Goal: Task Accomplishment & Management: Use online tool/utility

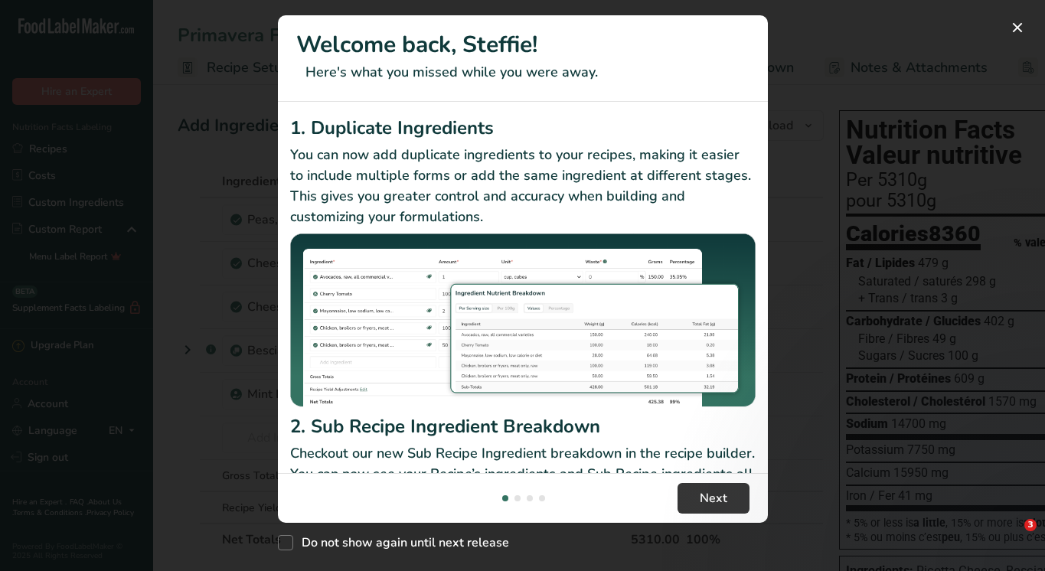
click at [276, 542] on div "New Features" at bounding box center [522, 285] width 1045 height 571
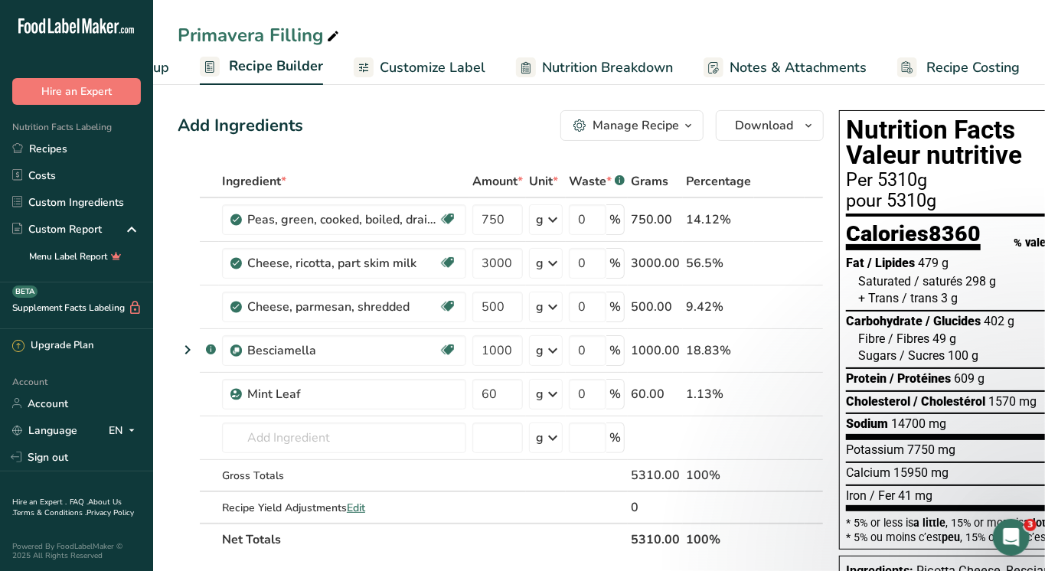
scroll to position [0, 119]
click at [963, 63] on span "Recipe Costing" at bounding box center [974, 67] width 93 height 21
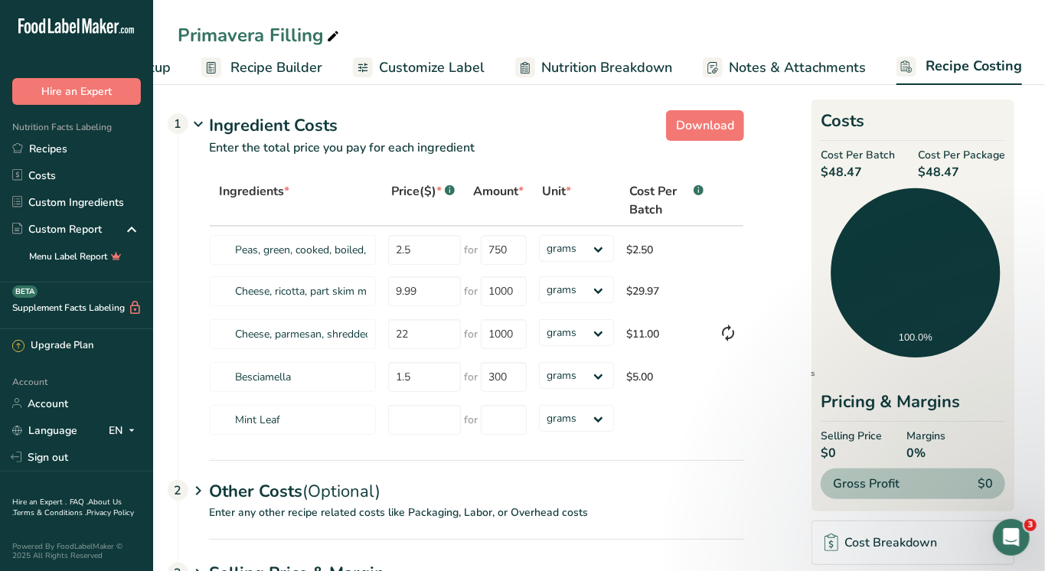
click at [322, 497] on span "(Optional)" at bounding box center [341, 491] width 78 height 23
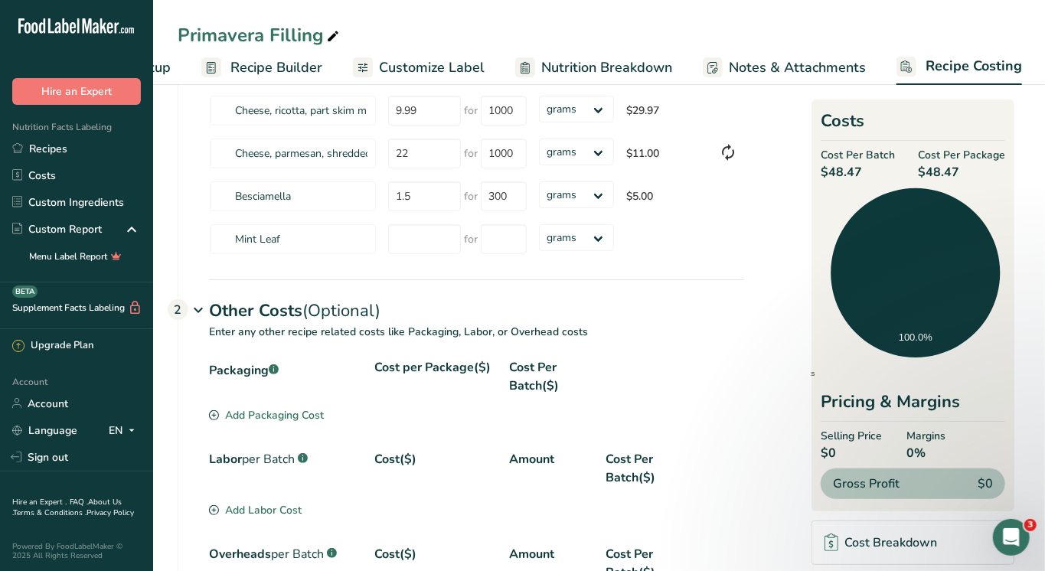
scroll to position [184, 0]
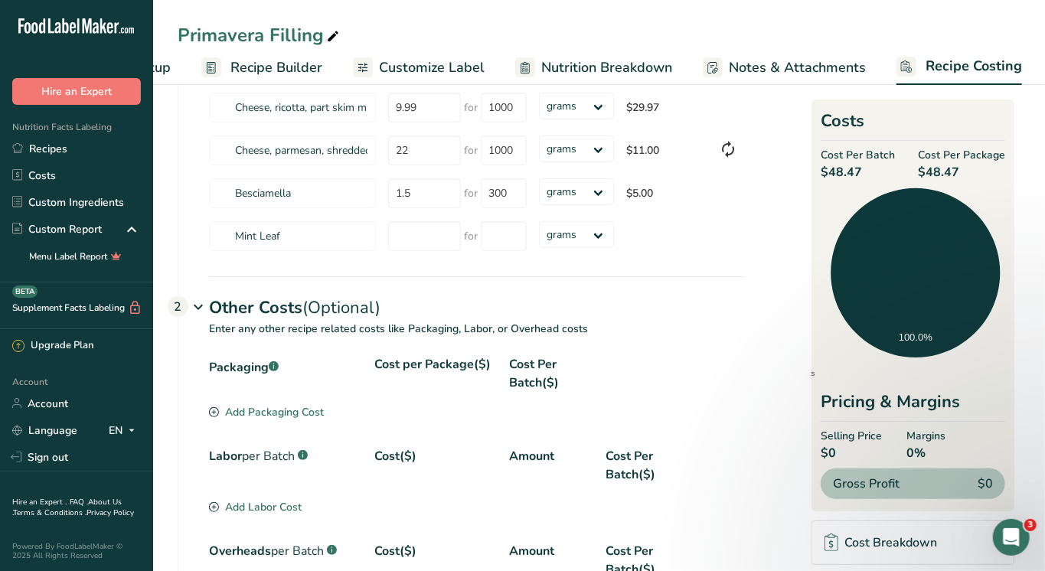
click at [276, 505] on div "Add Labor Cost" at bounding box center [255, 507] width 93 height 16
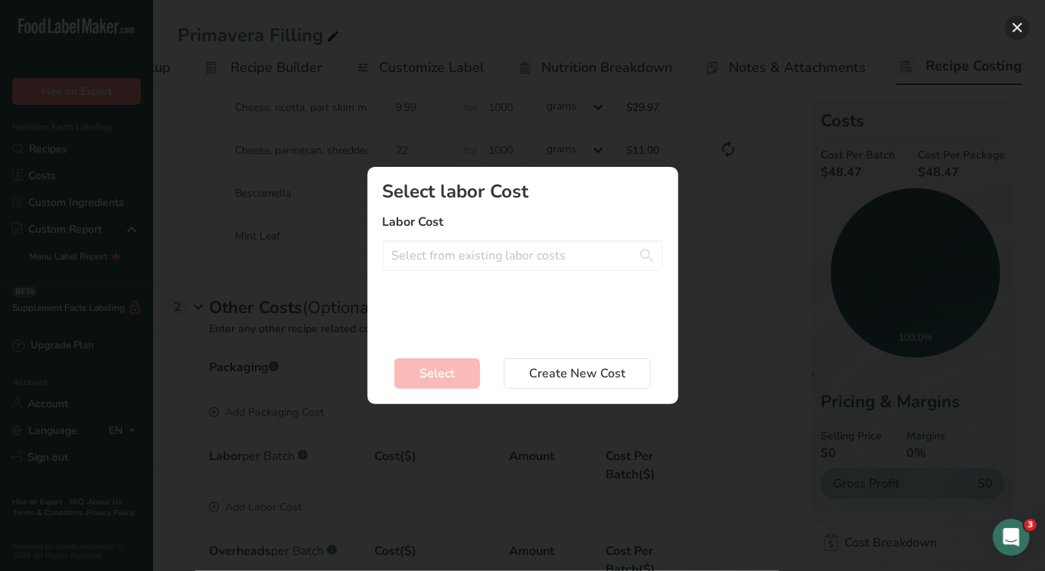
click at [1025, 26] on button "Add New Recipe Cost Modal" at bounding box center [1018, 27] width 25 height 25
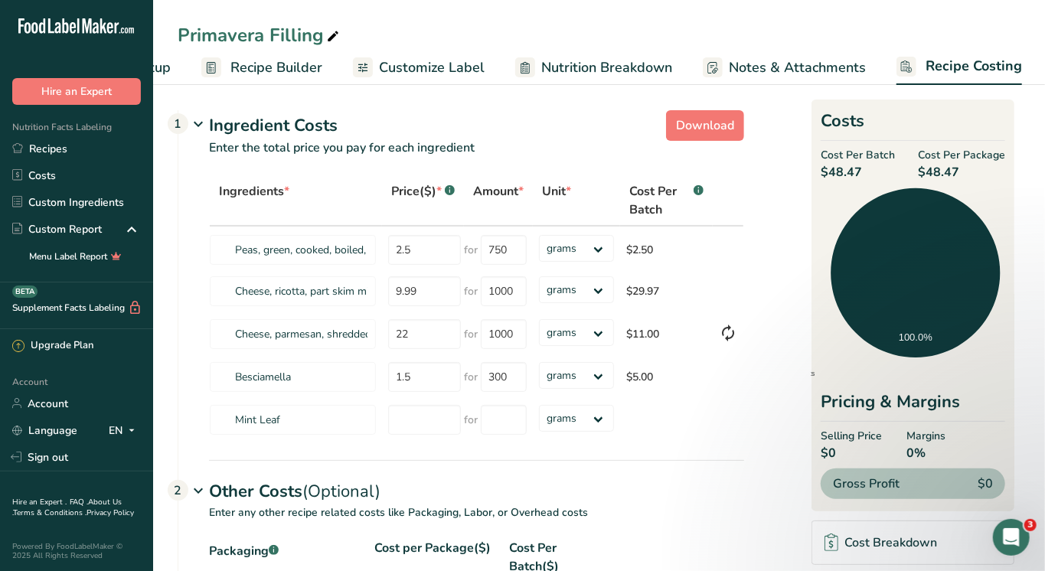
scroll to position [0, 0]
click at [295, 61] on span "Recipe Builder" at bounding box center [277, 67] width 92 height 21
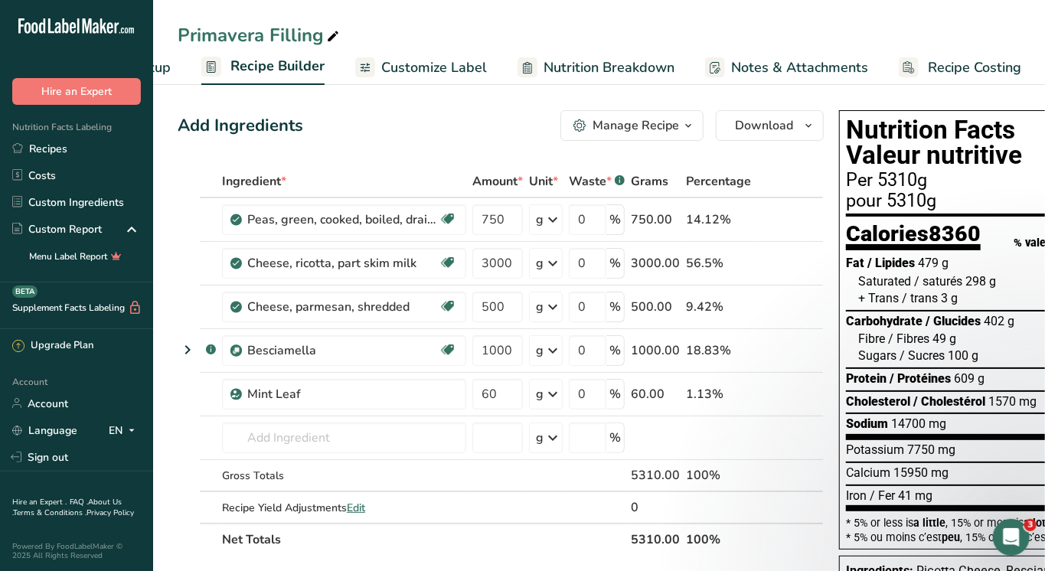
click at [692, 117] on icon "button" at bounding box center [688, 125] width 12 height 19
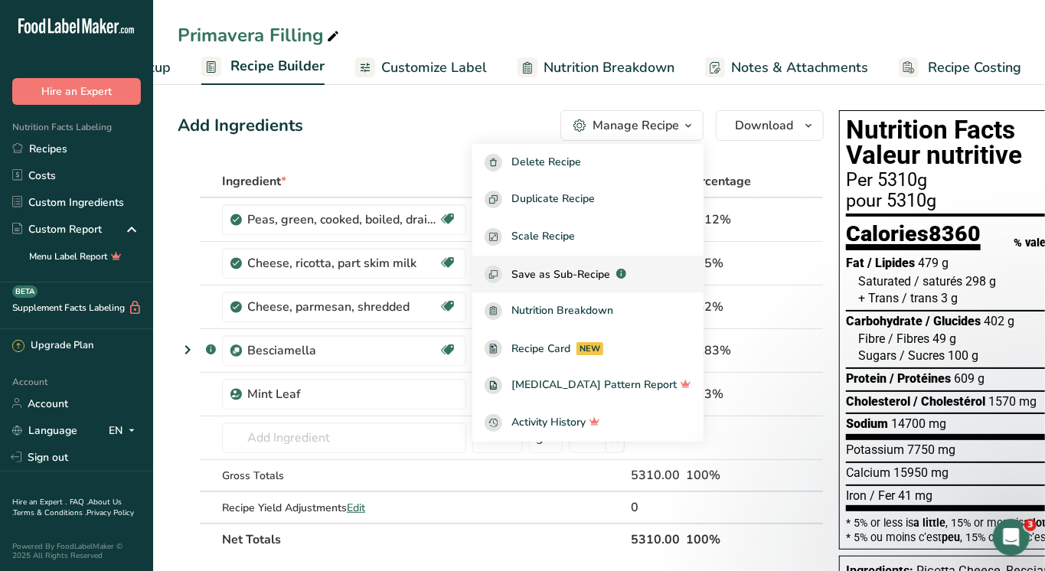
click at [594, 276] on span "Save as Sub-Recipe" at bounding box center [561, 275] width 99 height 16
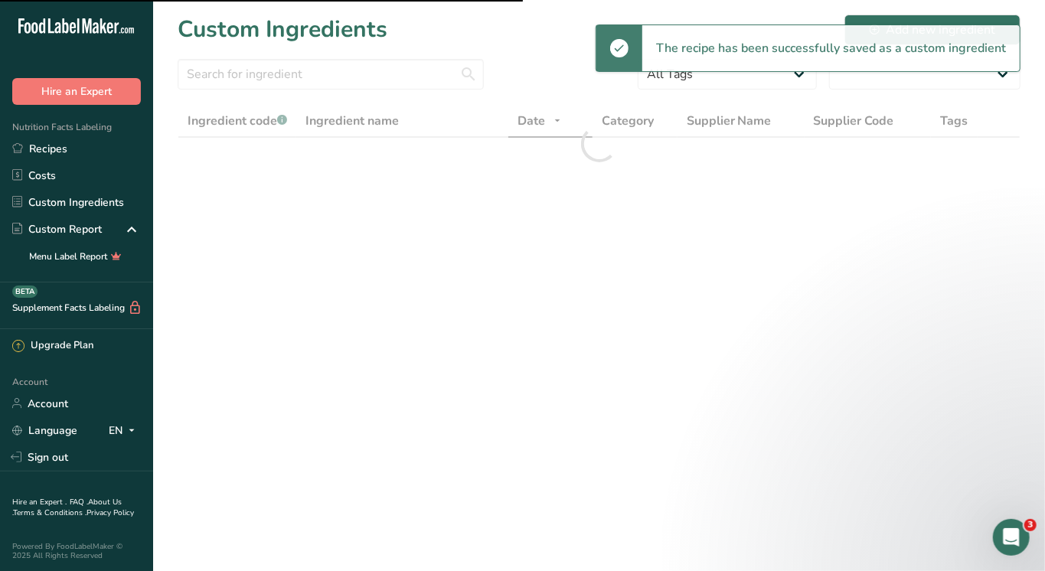
select select "30"
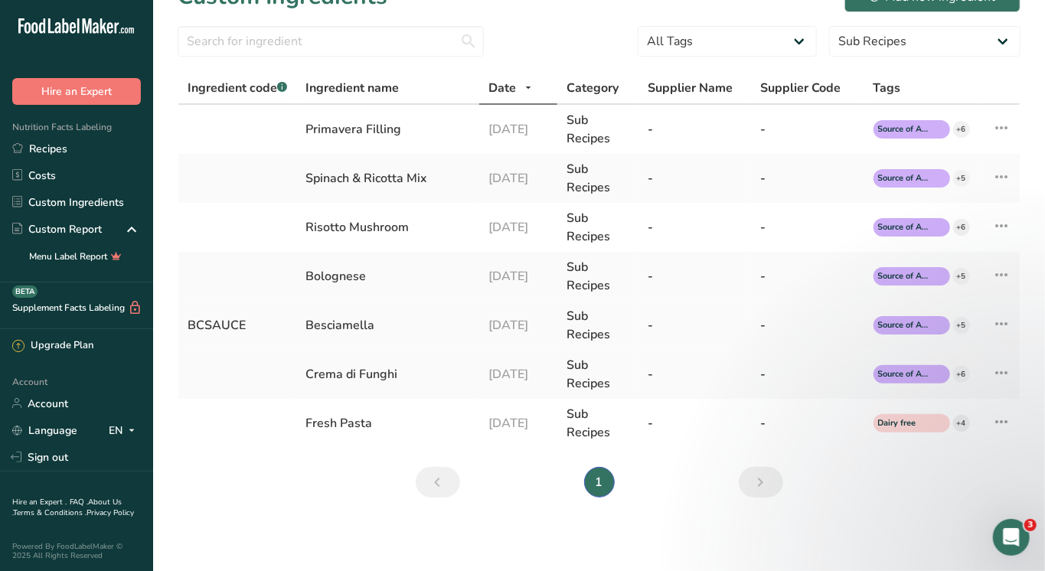
scroll to position [32, 0]
click at [386, 137] on div "Primavera Filling" at bounding box center [388, 130] width 165 height 18
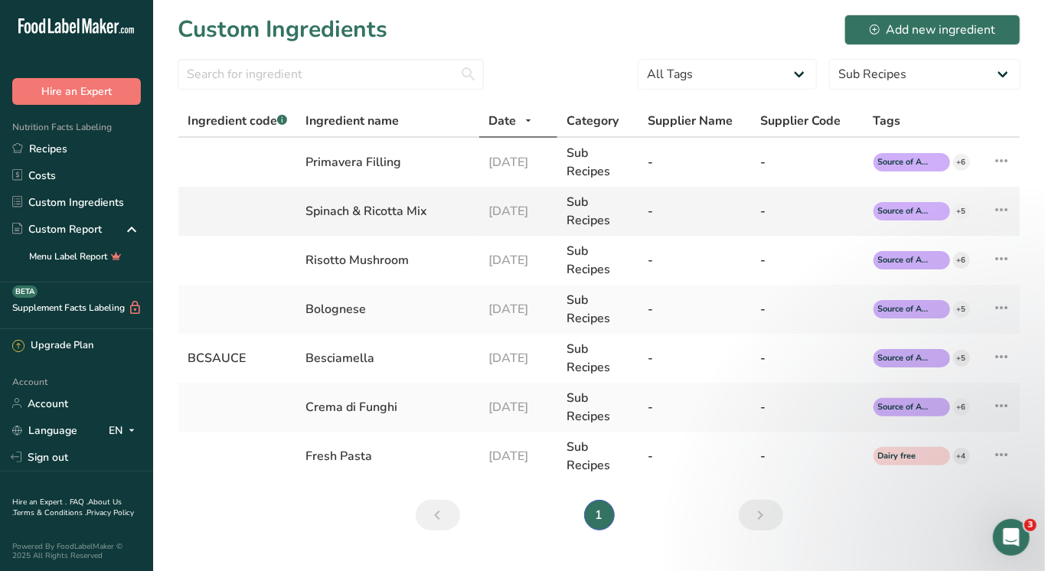
scroll to position [0, 0]
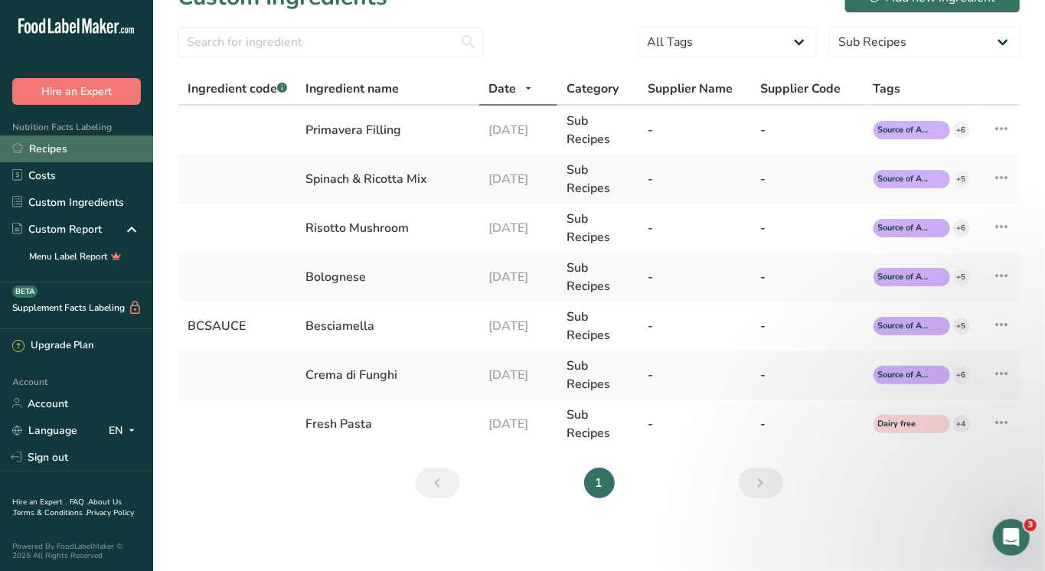
click at [64, 142] on link "Recipes" at bounding box center [76, 149] width 153 height 27
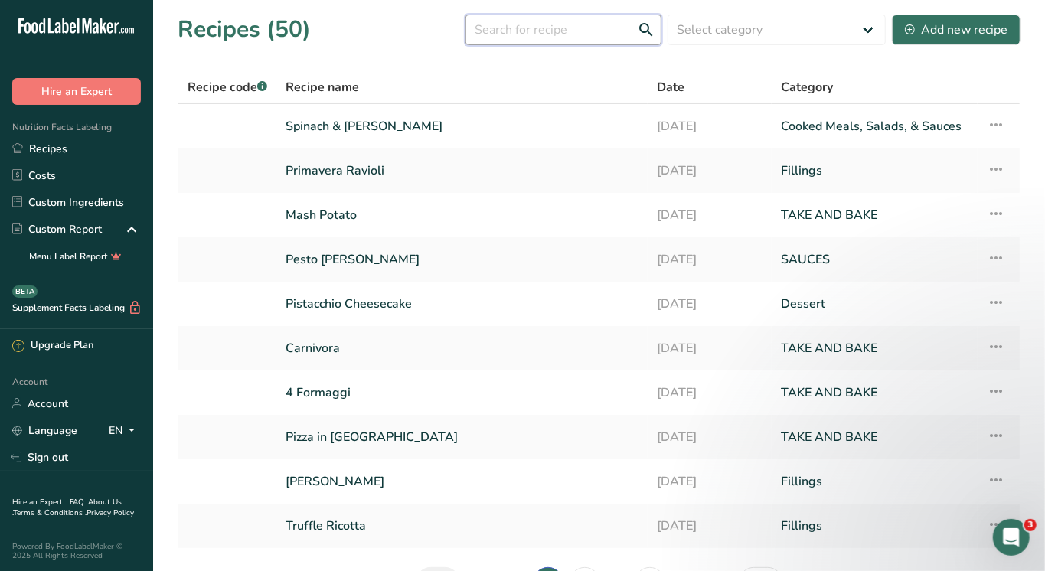
click at [576, 28] on input "text" at bounding box center [564, 30] width 196 height 31
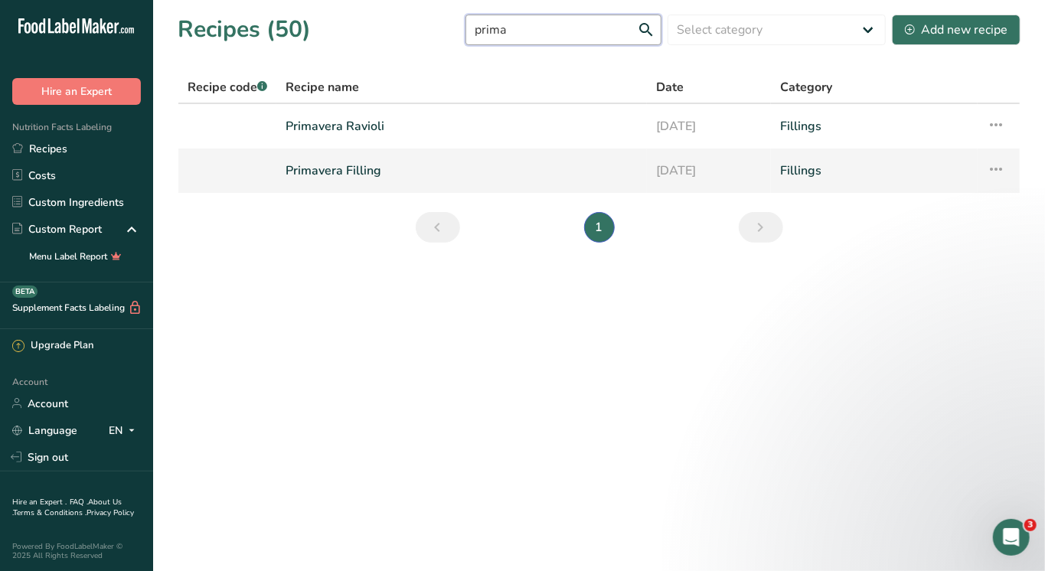
type input "prima"
click at [349, 175] on link "Primavera Filling" at bounding box center [462, 171] width 352 height 32
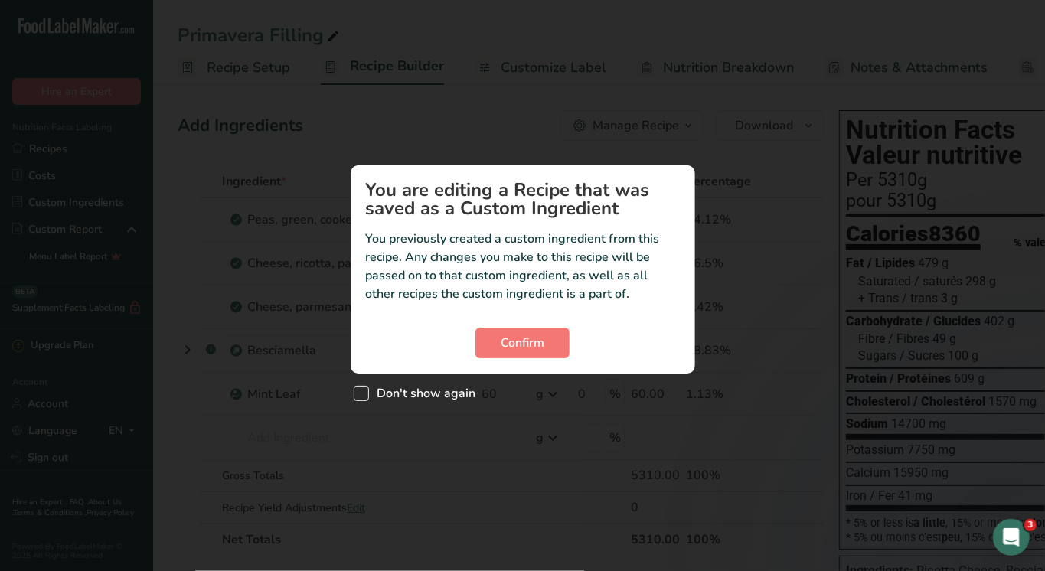
click at [441, 388] on span "Don't show again" at bounding box center [422, 393] width 107 height 15
click at [364, 388] on input "Don't show again" at bounding box center [359, 393] width 10 height 10
checkbox input "true"
click at [525, 351] on span "Confirm" at bounding box center [523, 343] width 44 height 18
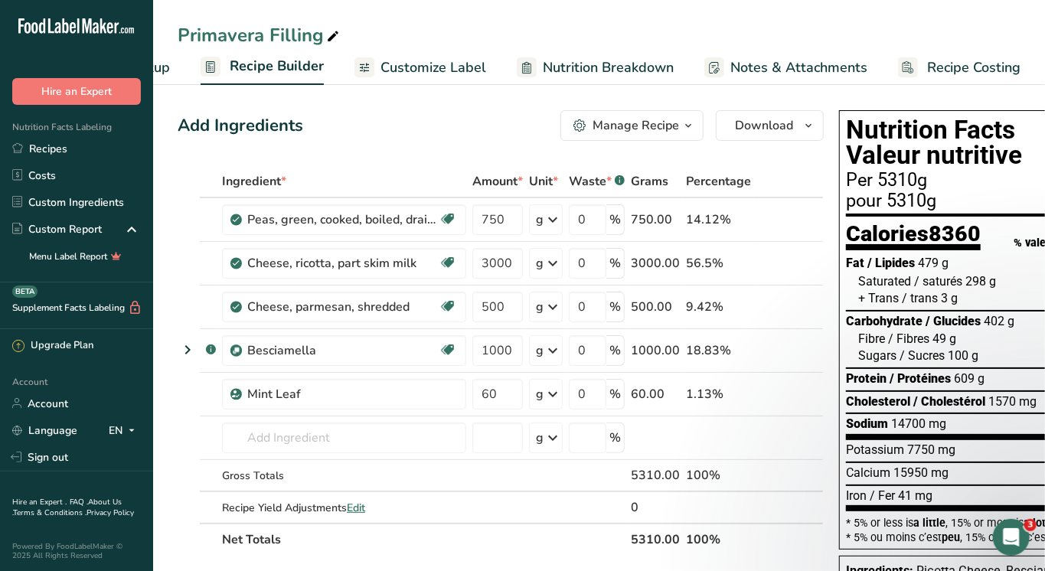
scroll to position [0, 119]
click at [969, 65] on span "Recipe Costing" at bounding box center [974, 67] width 93 height 21
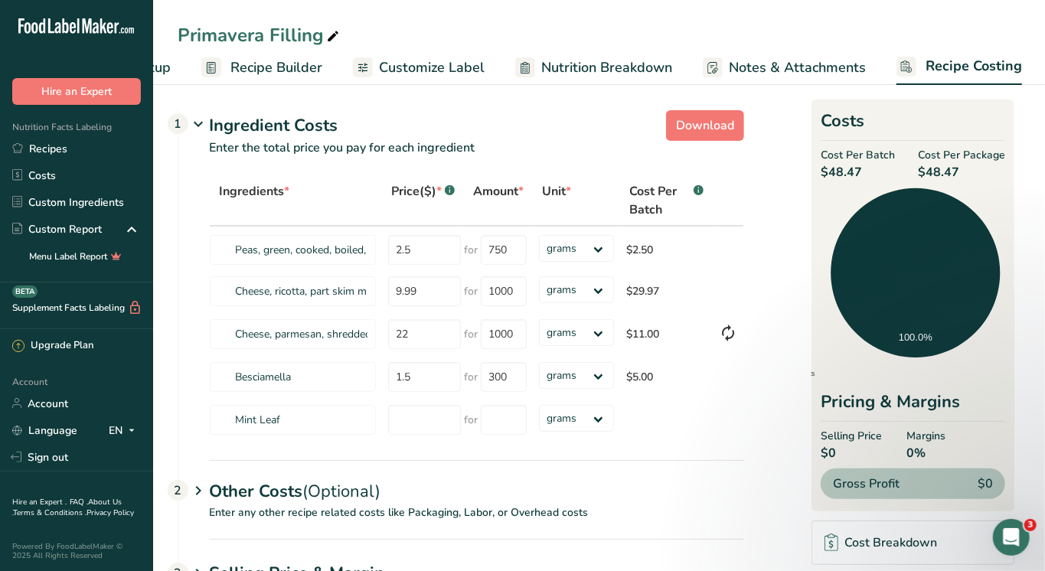
click at [276, 59] on span "Recipe Builder" at bounding box center [277, 67] width 92 height 21
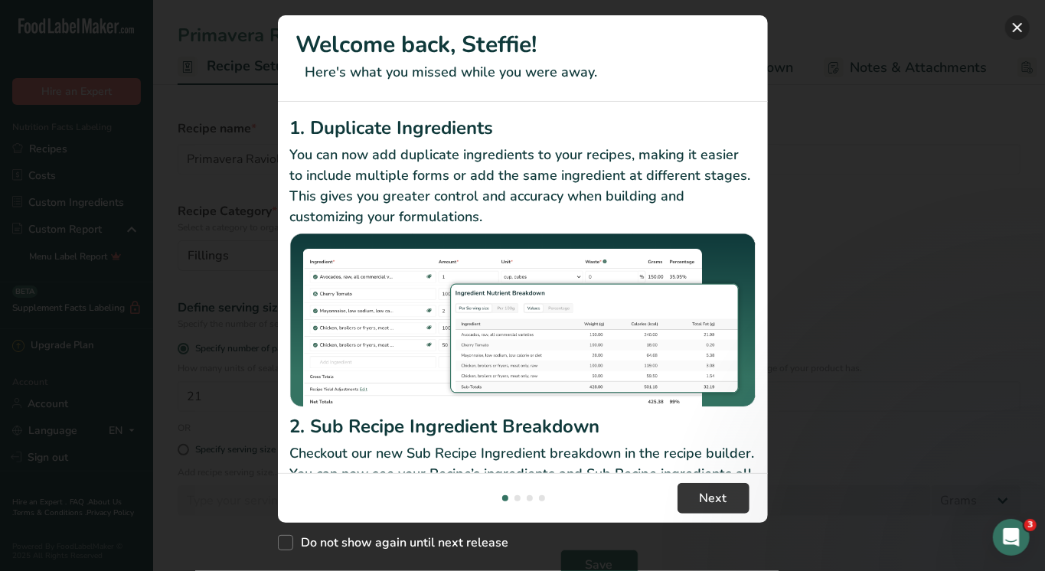
click at [1024, 34] on button "New Features" at bounding box center [1018, 27] width 25 height 25
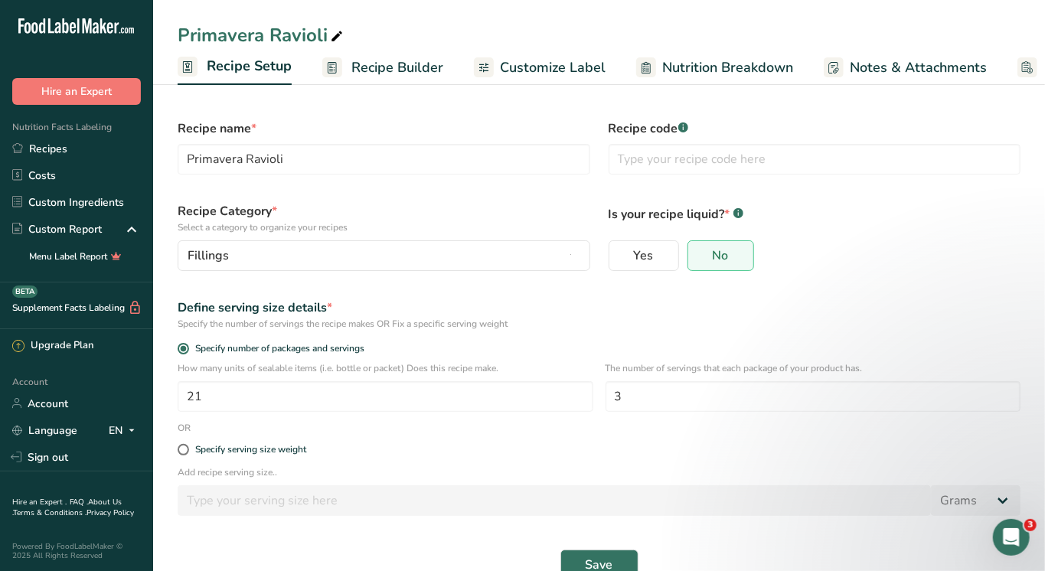
click at [389, 70] on span "Recipe Builder" at bounding box center [398, 67] width 92 height 21
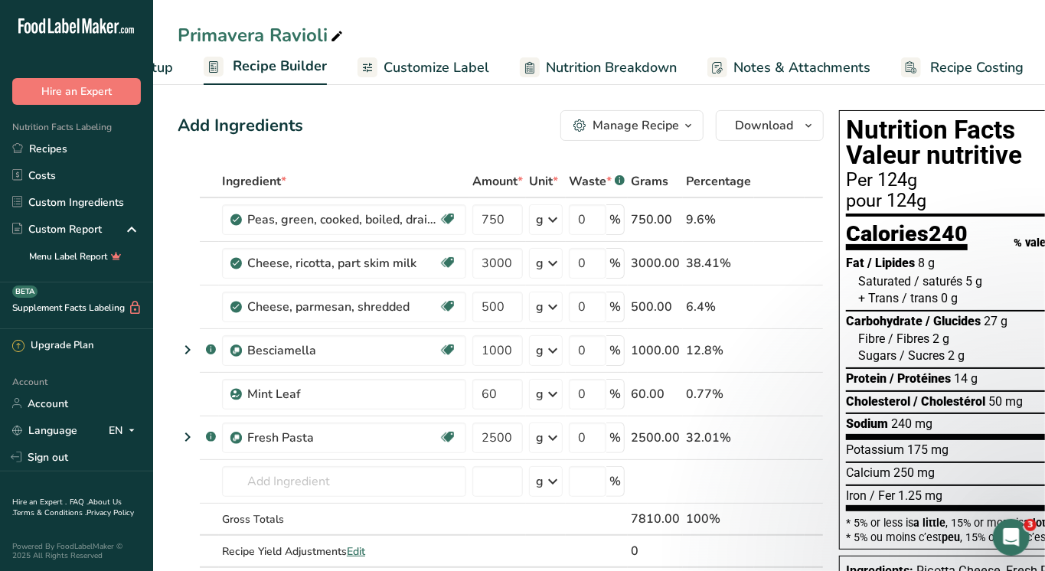
scroll to position [0, 119]
click at [274, 485] on input "text" at bounding box center [344, 481] width 244 height 31
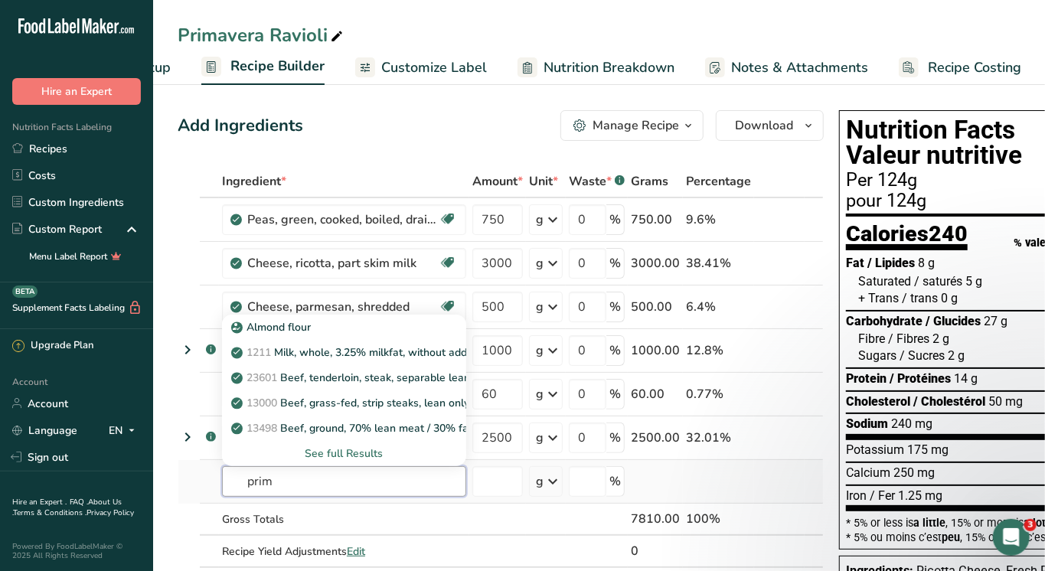
type input "prima"
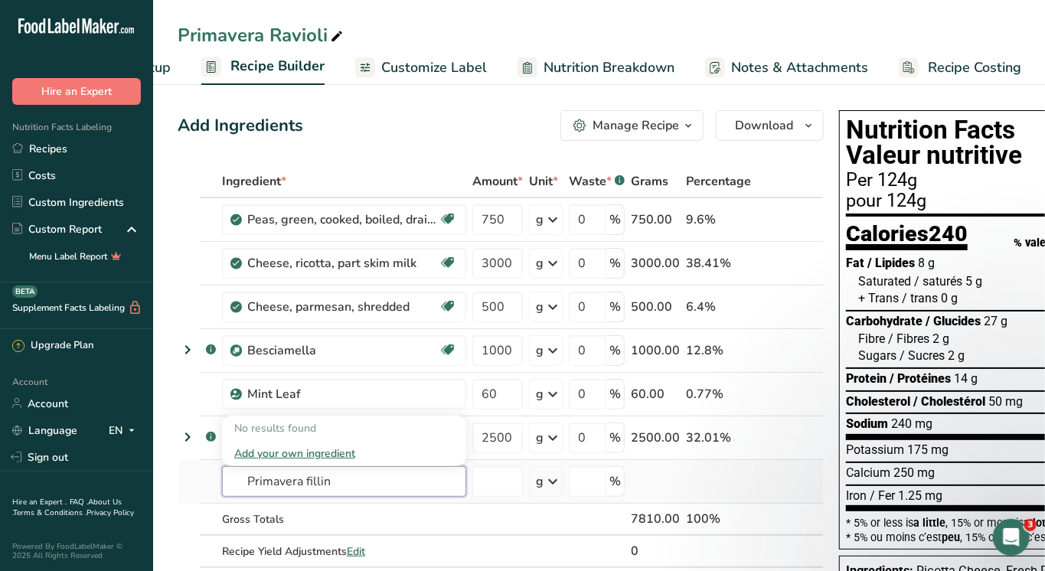
type input "Primavera filling"
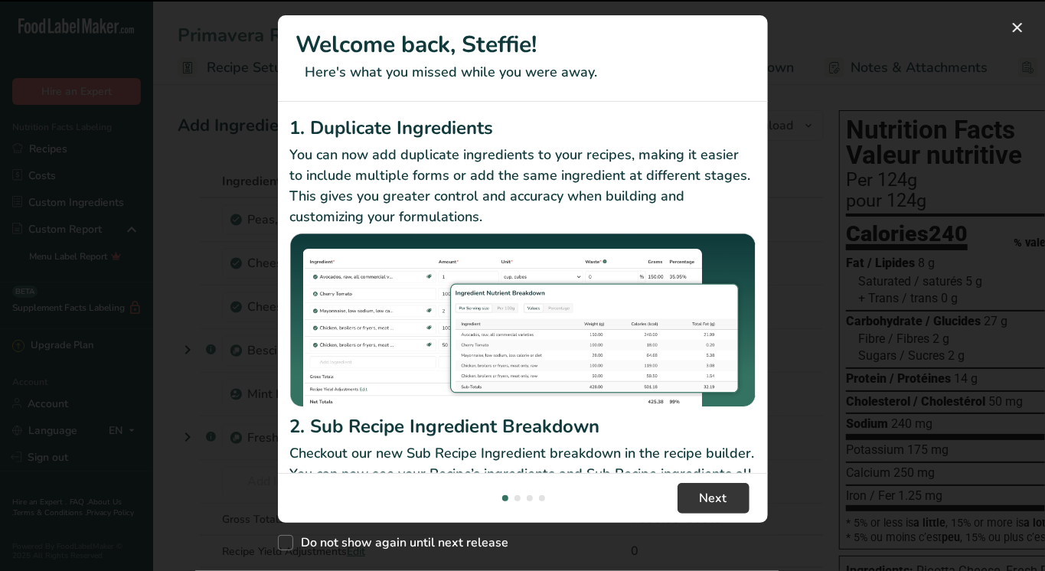
click at [285, 491] on footer "Next" at bounding box center [523, 498] width 490 height 50
click at [286, 547] on span "New Features" at bounding box center [285, 542] width 15 height 15
click at [286, 547] on input "Do not show again until next release" at bounding box center [283, 543] width 10 height 10
checkbox input "true"
click at [1025, 26] on button "New Features" at bounding box center [1018, 27] width 25 height 25
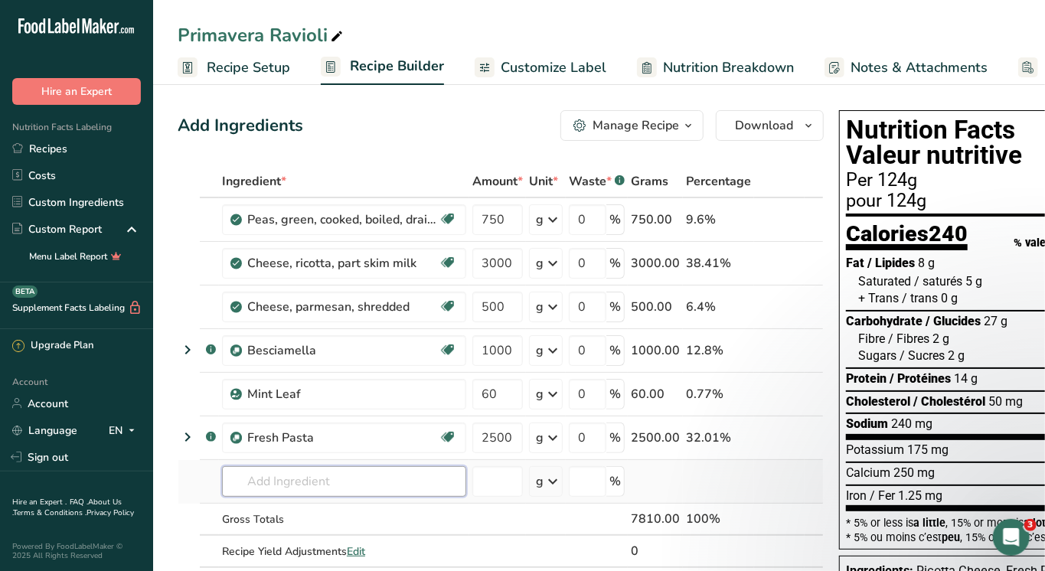
click at [286, 473] on input "text" at bounding box center [344, 481] width 244 height 31
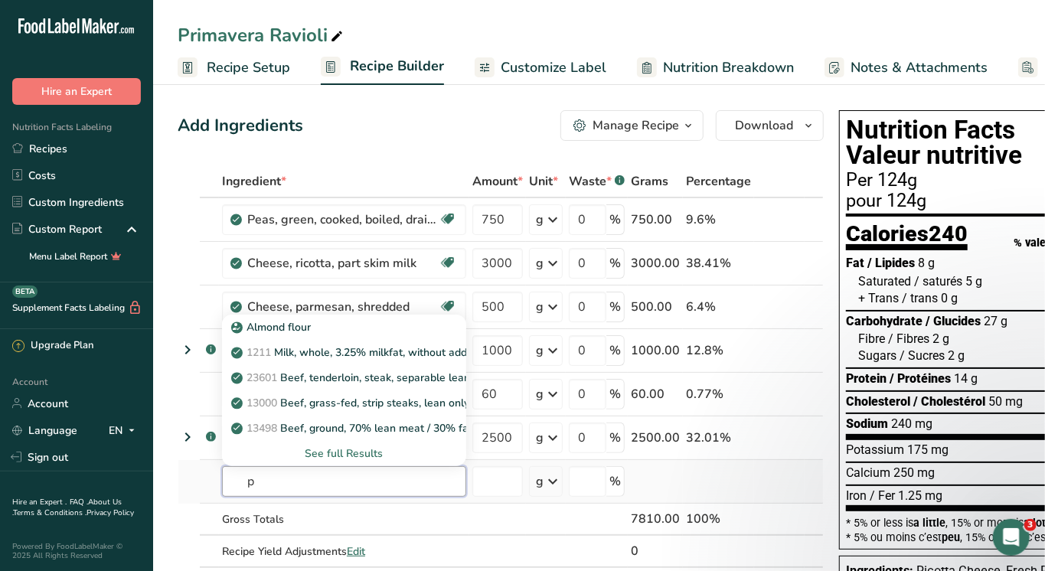
type input "pt"
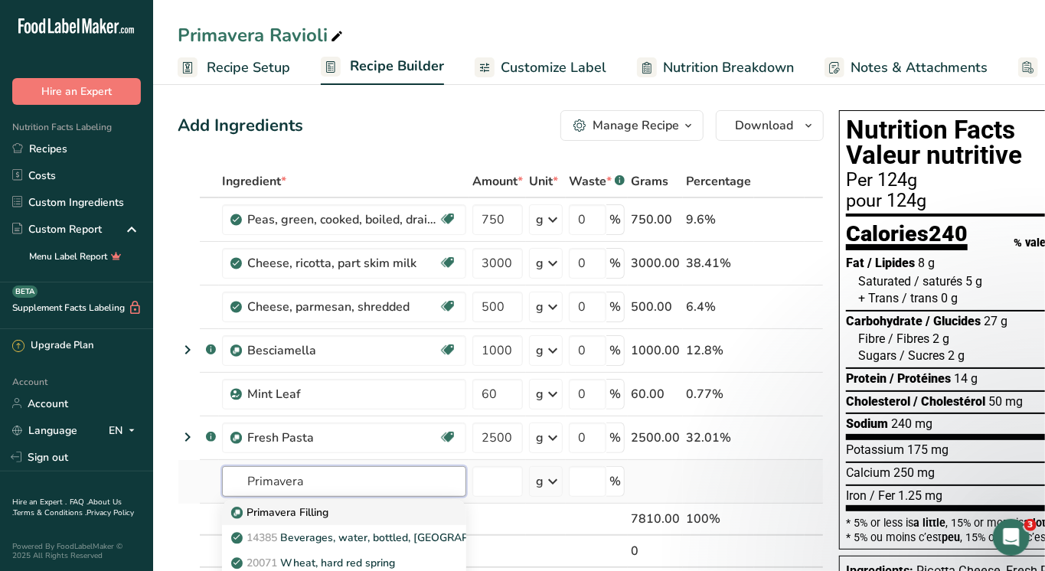
type input "Primavera"
click at [289, 518] on p "Primavera Filling" at bounding box center [281, 513] width 94 height 16
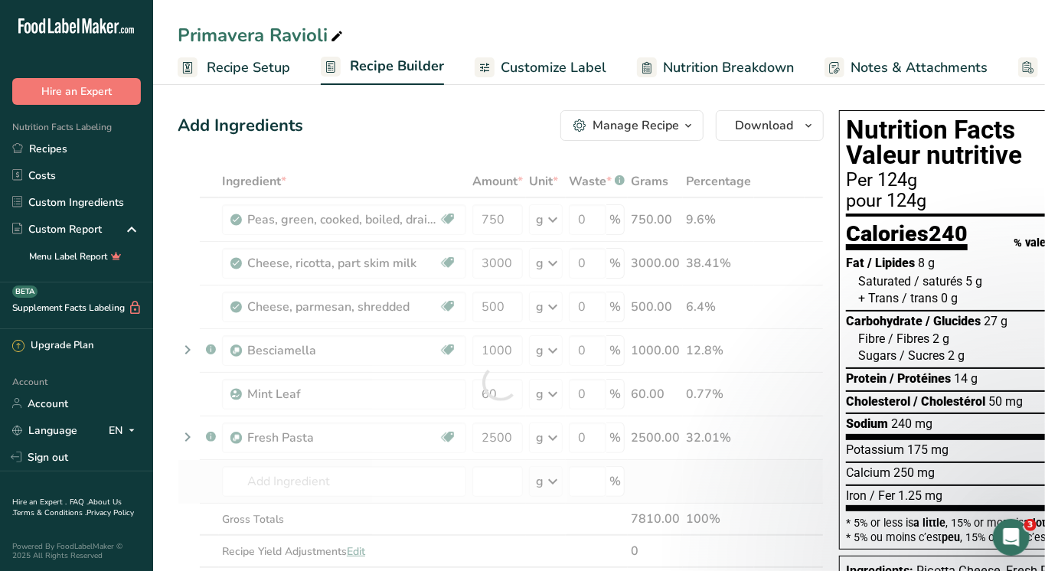
type input "Primavera Filling"
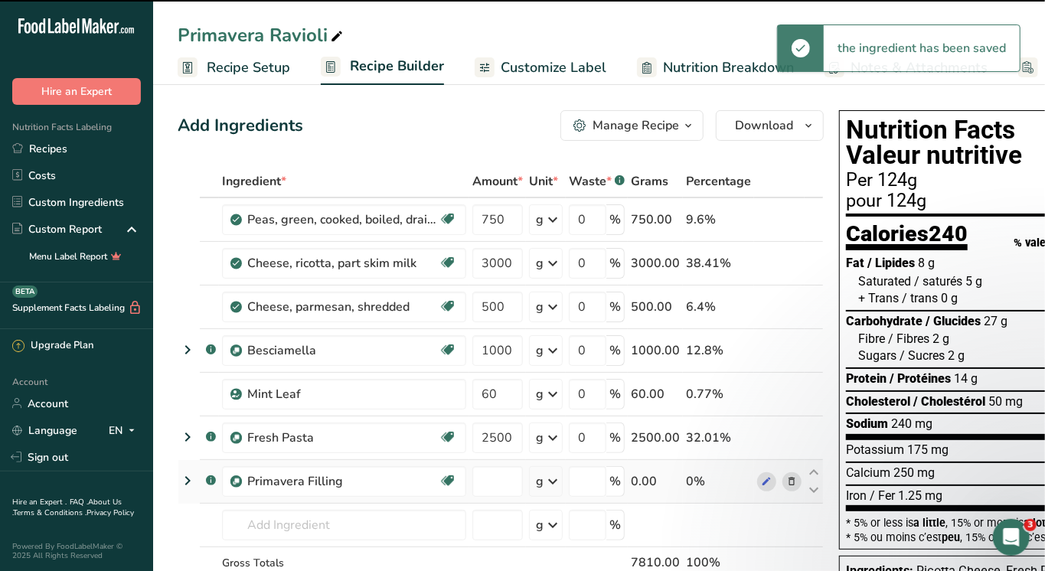
type input "0"
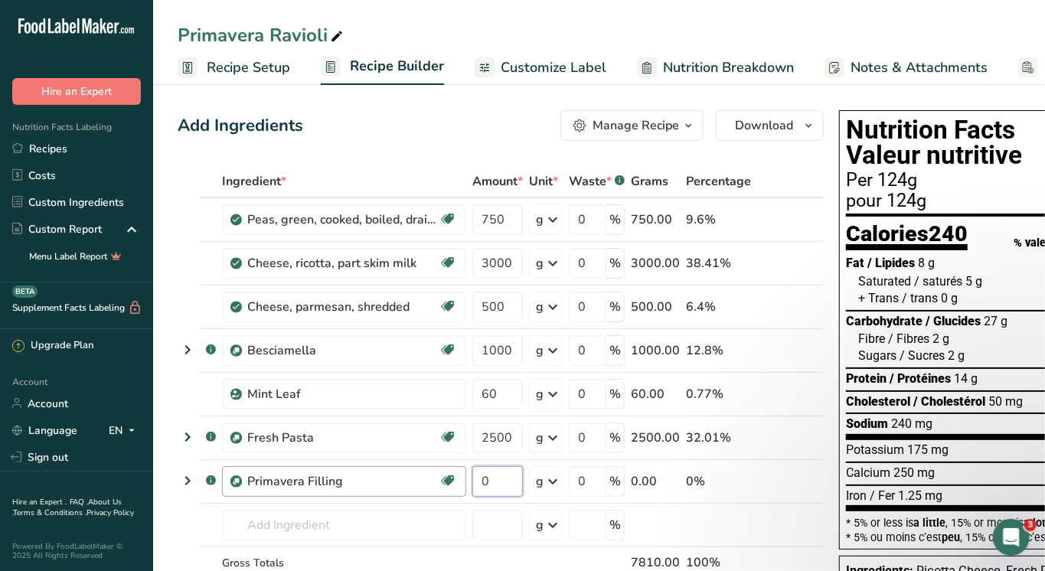
drag, startPoint x: 507, startPoint y: 481, endPoint x: 342, endPoint y: 481, distance: 165.4
click at [342, 481] on tr ".a-a{fill:#347362;}.b-a{fill:#fff;} Primavera Filling Source of Antioxidants Pl…" at bounding box center [500, 482] width 645 height 44
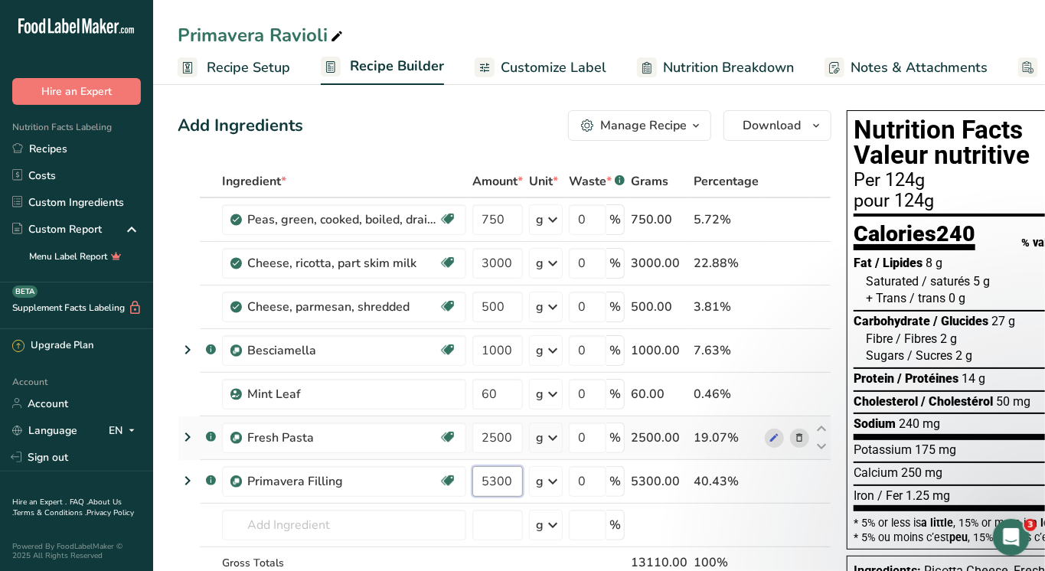
type input "5300"
click at [795, 218] on icon at bounding box center [800, 220] width 11 height 16
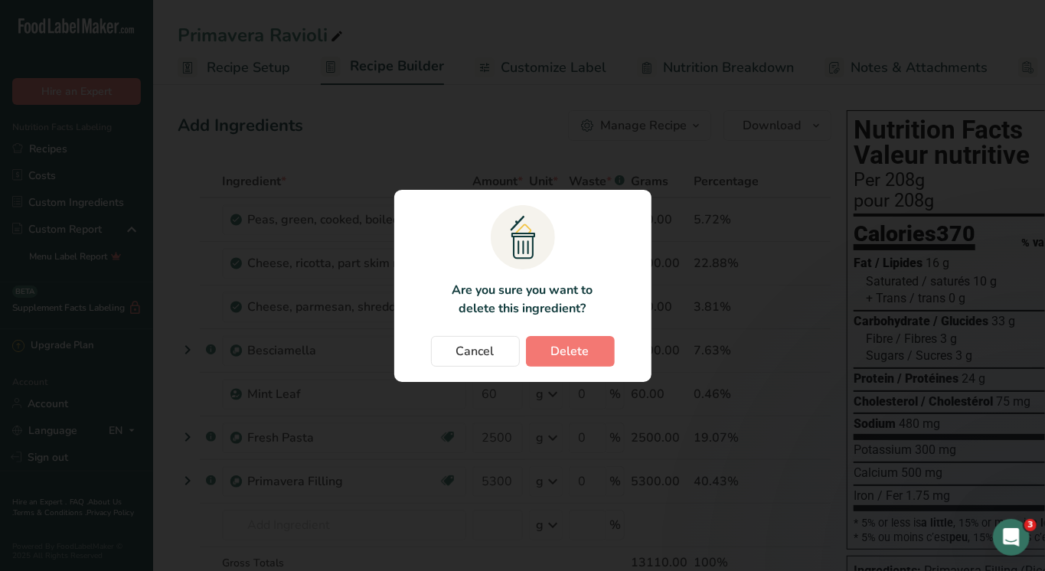
click at [564, 369] on section ".a{fill:#f5f3ed;}.b,.e{fill:#0f393a;}.c{fill:none;}.d{fill:#f2c549;}.e{stroke:r…" at bounding box center [522, 286] width 257 height 192
click at [564, 365] on button "Delete" at bounding box center [570, 351] width 89 height 31
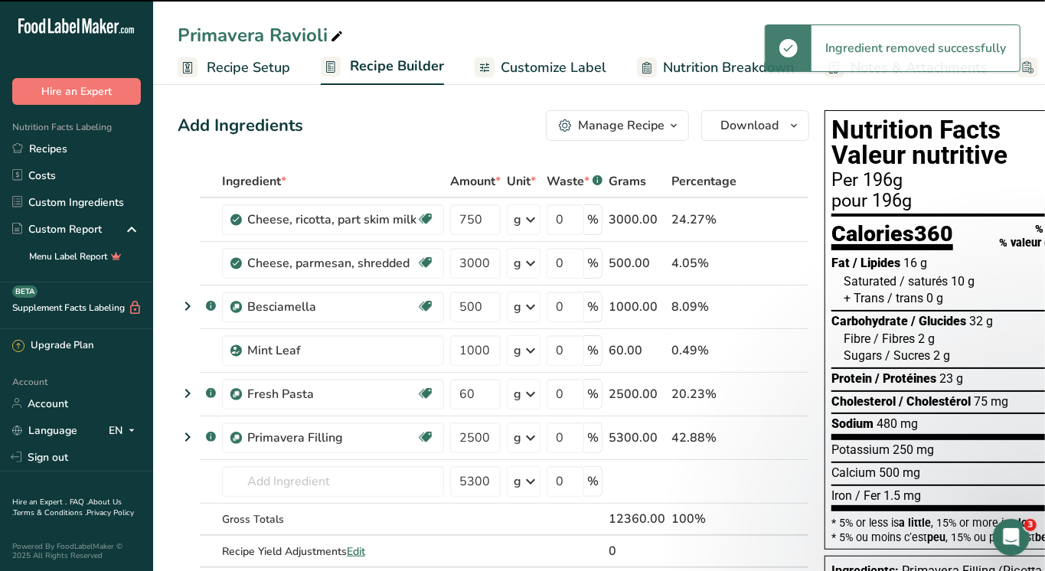
type input "3000"
type input "500"
type input "1000"
type input "60"
type input "2500"
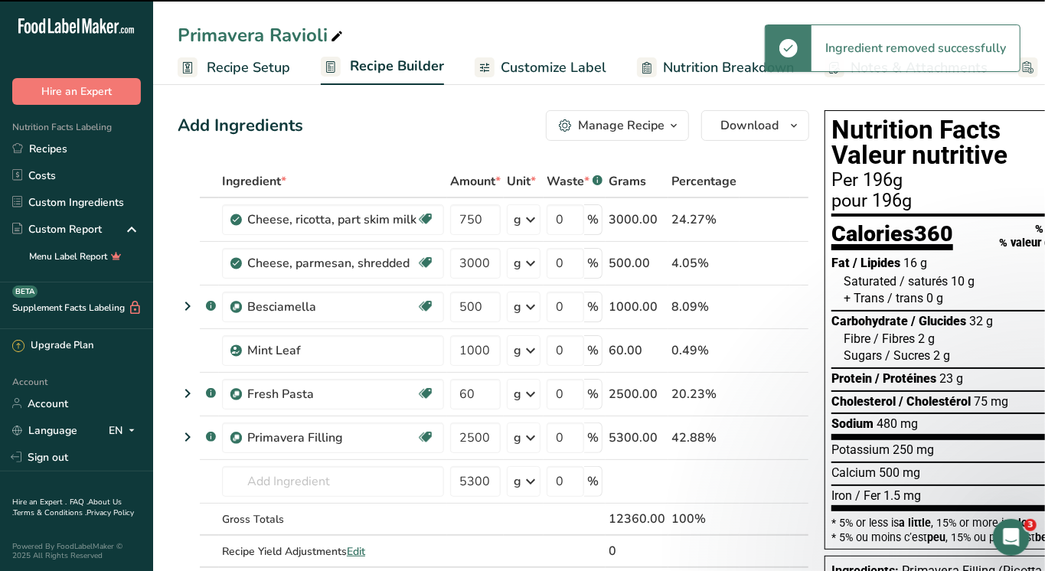
type input "5300"
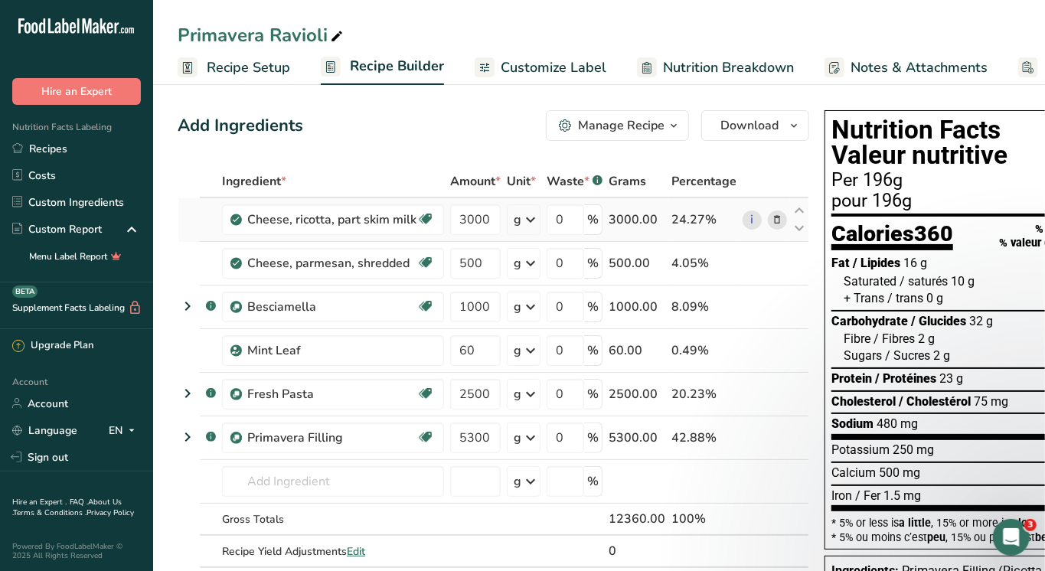
click at [773, 221] on icon at bounding box center [778, 220] width 11 height 16
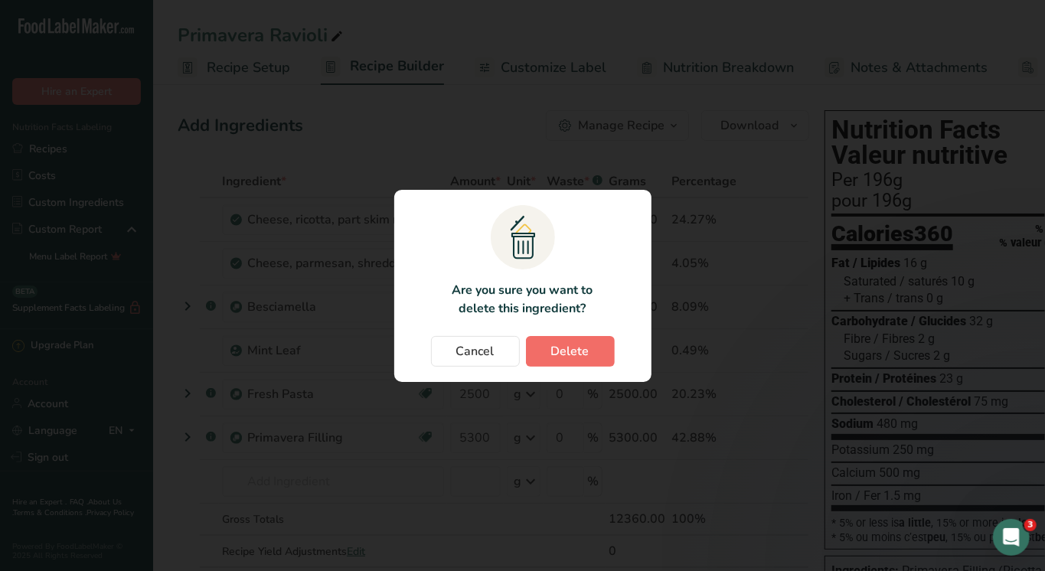
click at [564, 345] on span "Delete" at bounding box center [570, 351] width 38 height 18
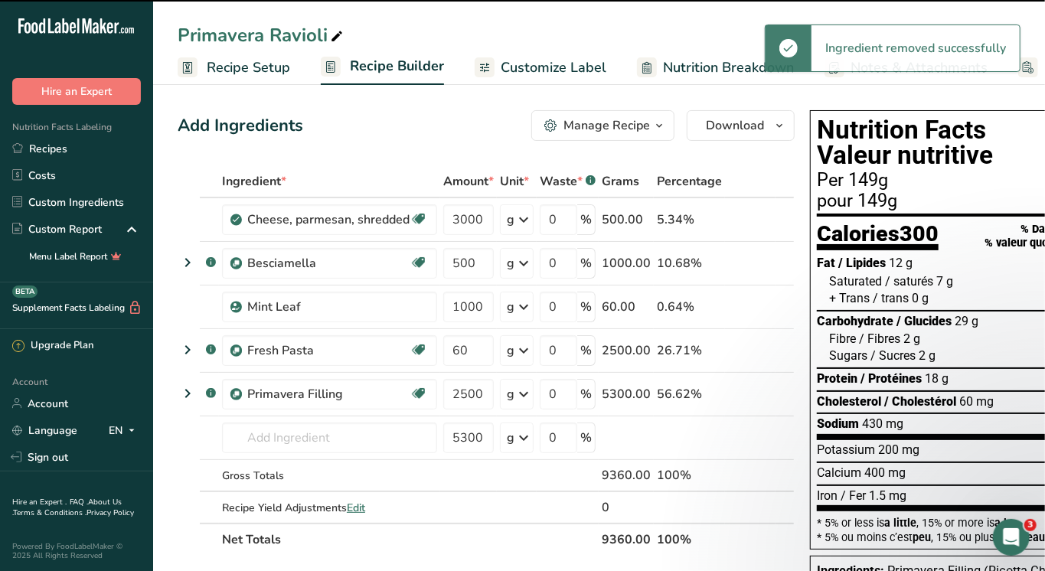
type input "500"
type input "1000"
type input "60"
type input "2500"
type input "5300"
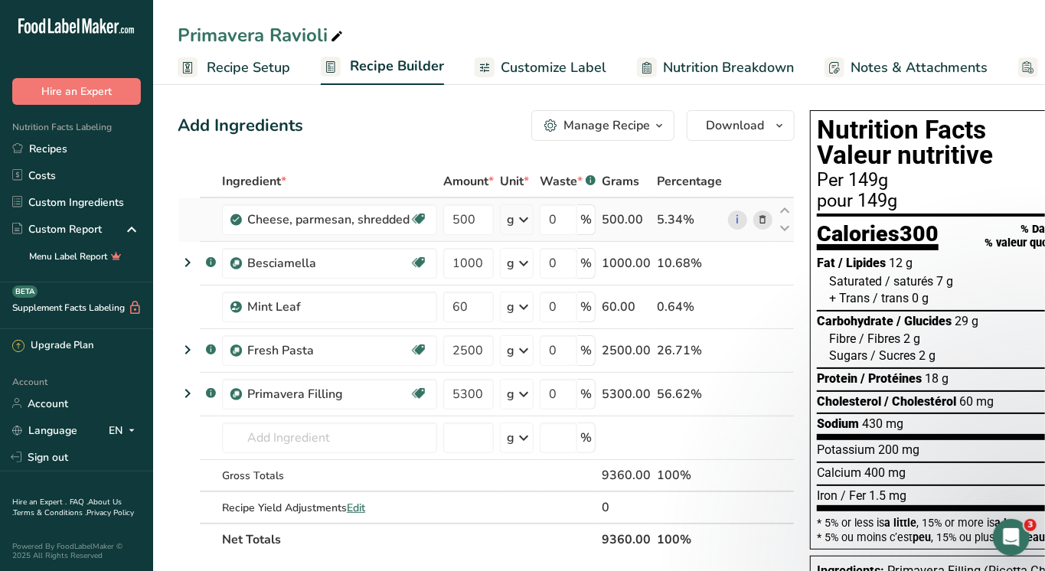
click at [760, 214] on icon at bounding box center [763, 220] width 11 height 16
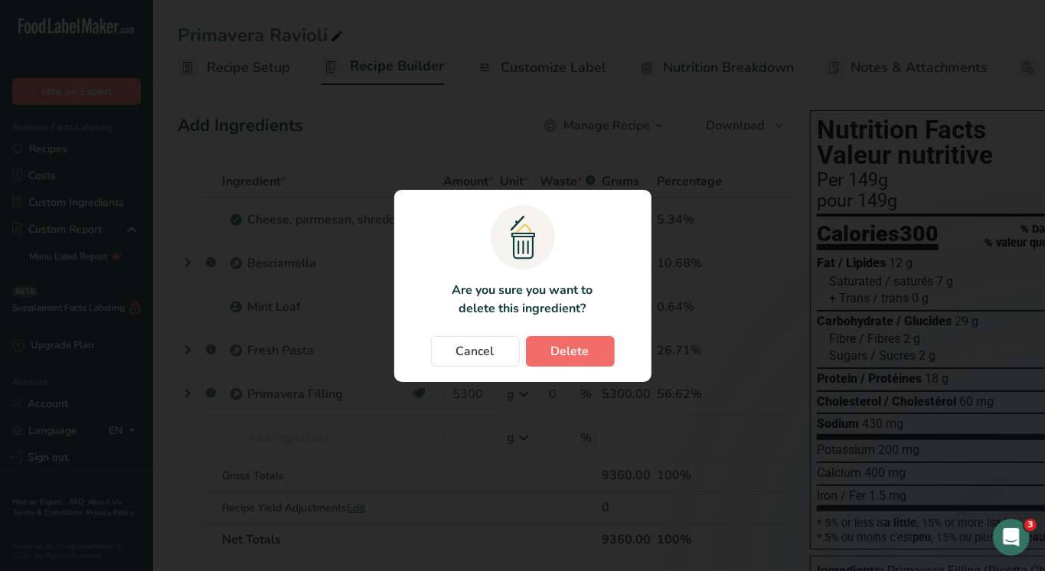
click at [562, 352] on span "Delete" at bounding box center [570, 351] width 38 height 18
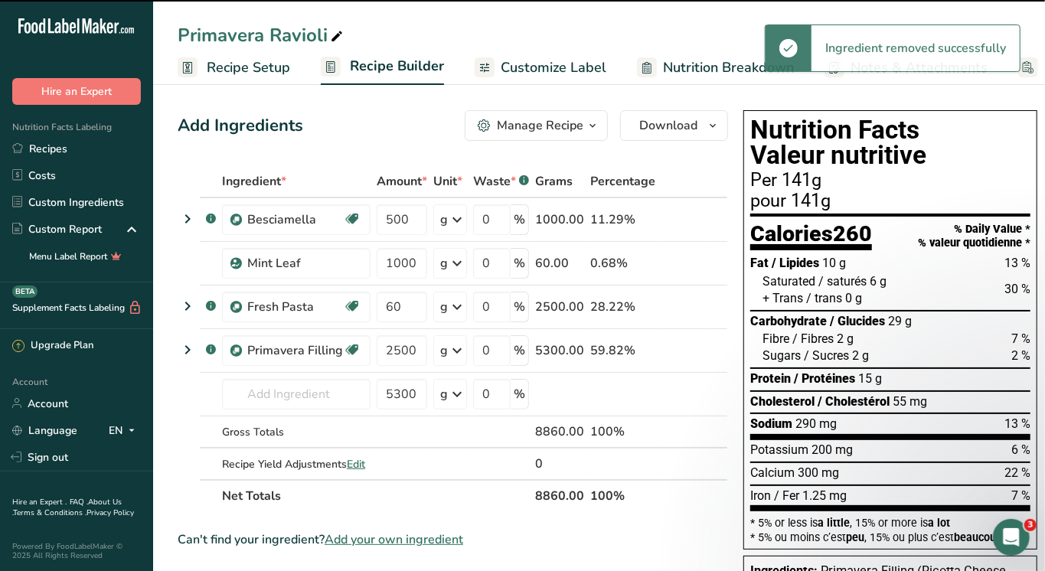
type input "1000"
type input "60"
type input "2500"
type input "5300"
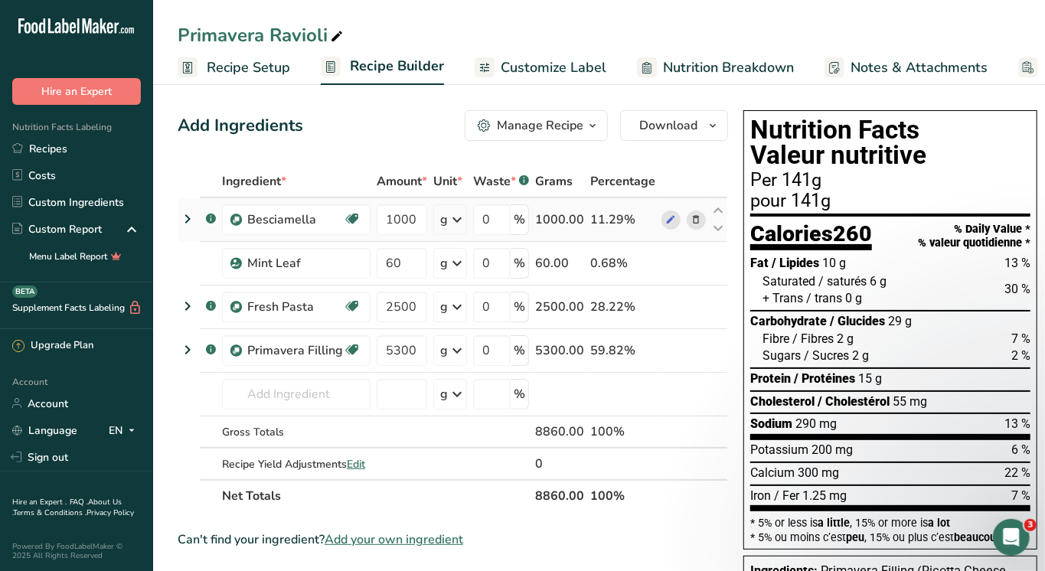
click at [692, 219] on icon at bounding box center [697, 220] width 11 height 16
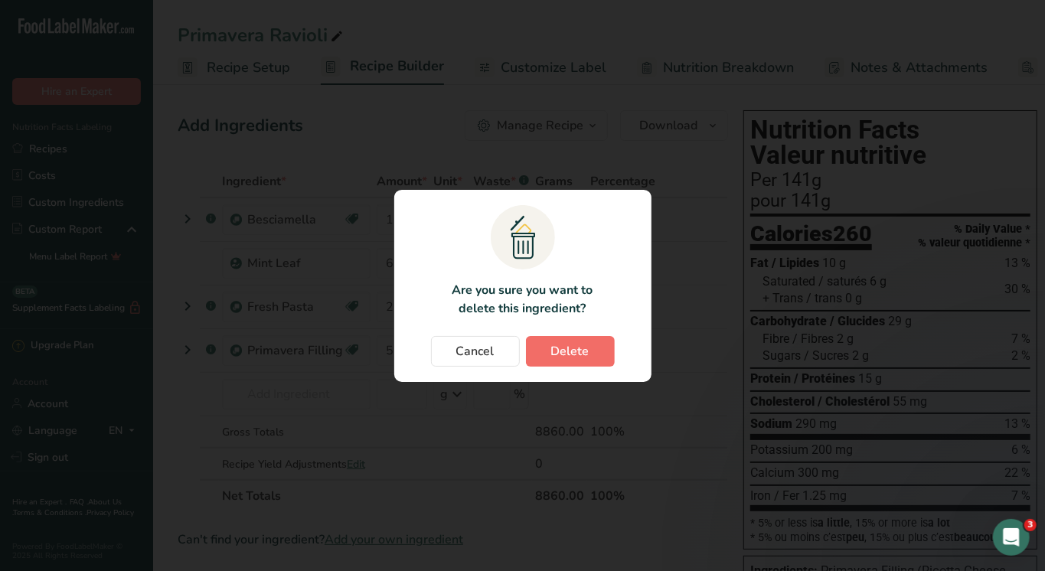
click at [556, 342] on span "Delete" at bounding box center [570, 351] width 38 height 18
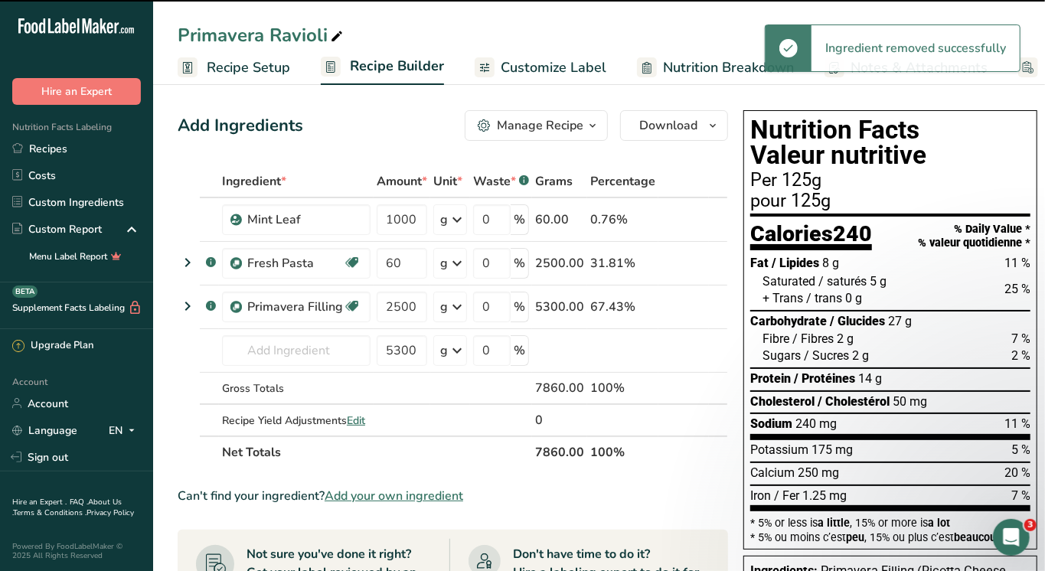
type input "60"
type input "2500"
type input "5300"
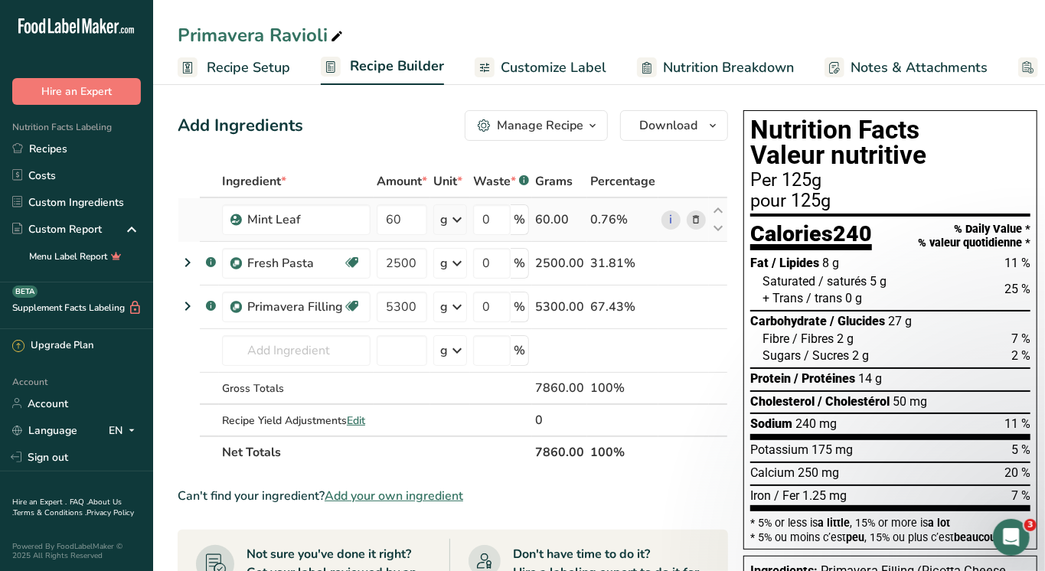
click at [692, 216] on icon at bounding box center [697, 220] width 11 height 16
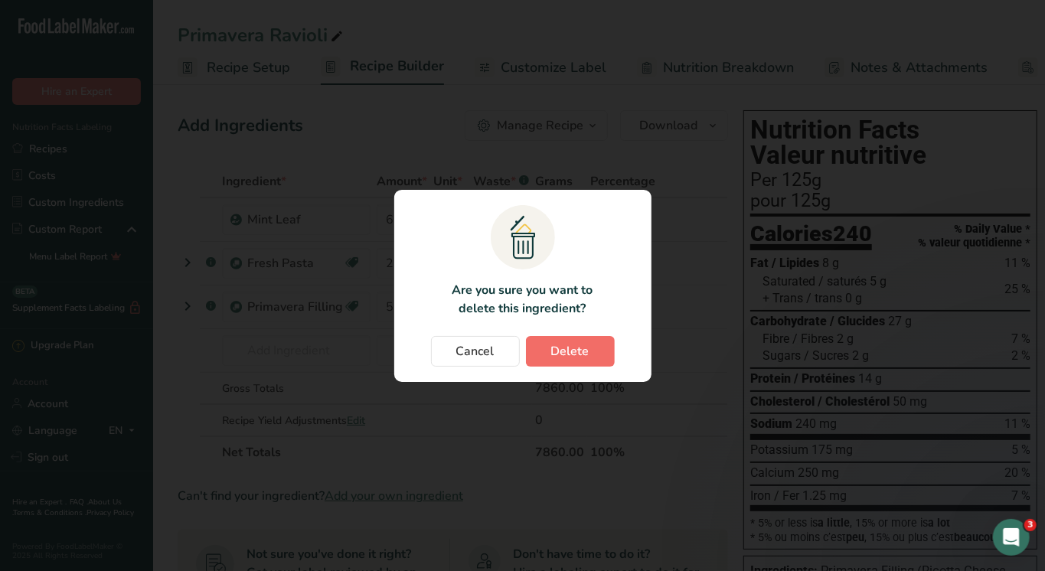
click at [584, 342] on span "Delete" at bounding box center [570, 351] width 38 height 18
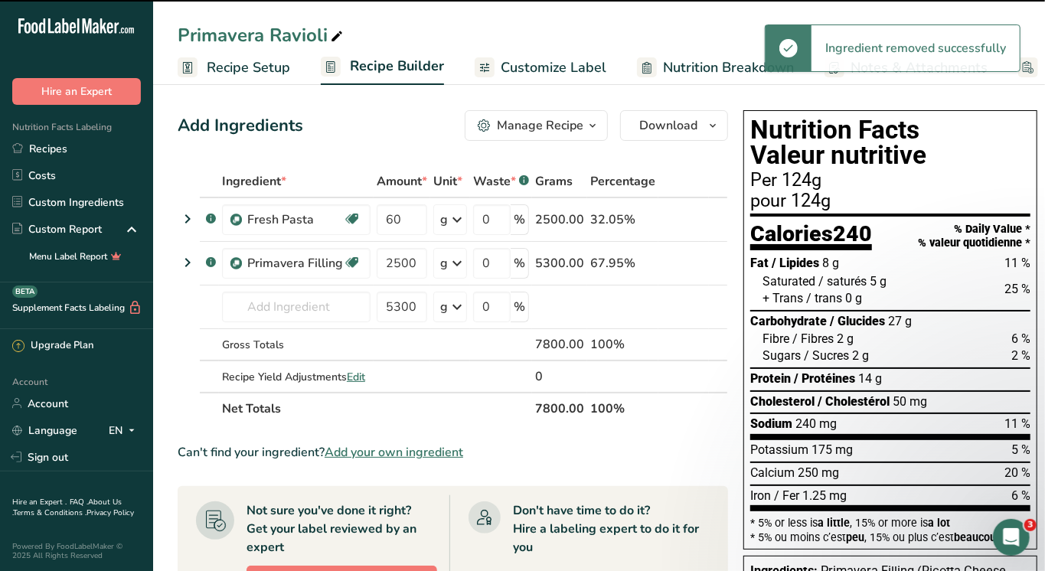
type input "2500"
type input "5300"
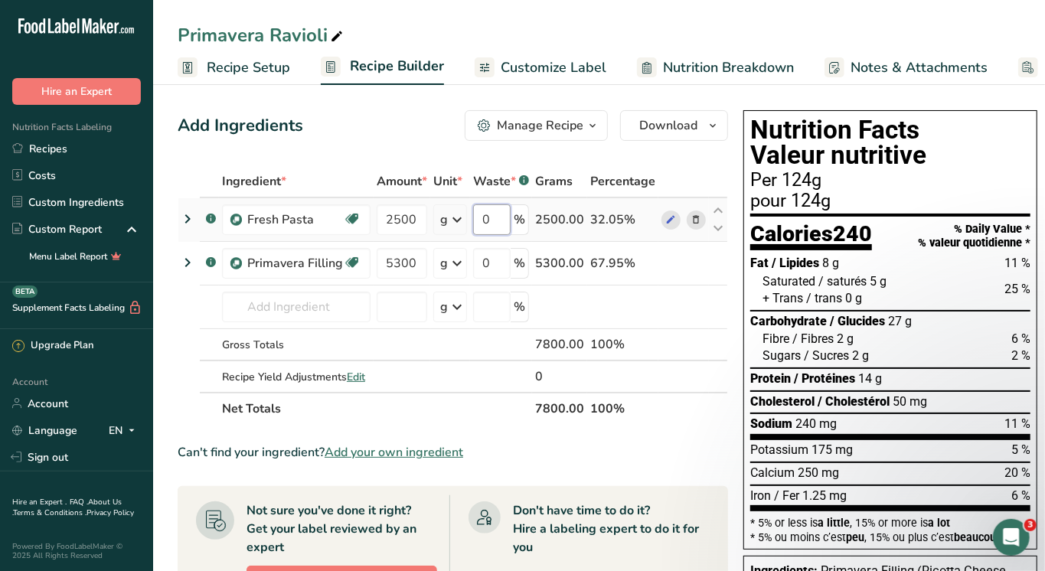
click at [502, 221] on input "0" at bounding box center [492, 219] width 38 height 31
click at [491, 218] on input "10" at bounding box center [492, 219] width 38 height 31
type input "0"
click at [404, 218] on div "Ingredient * Amount * Unit * Waste * .a-a{fill:#347362;}.b-a{fill:#fff;} Grams …" at bounding box center [453, 295] width 551 height 260
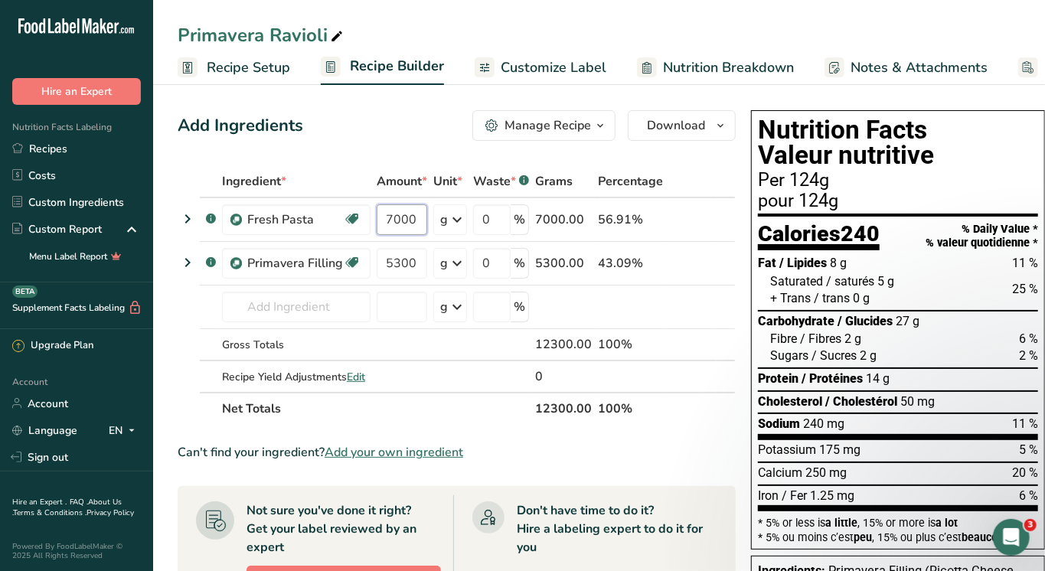
type input "7000"
click at [250, 66] on span "Recipe Setup" at bounding box center [248, 67] width 83 height 21
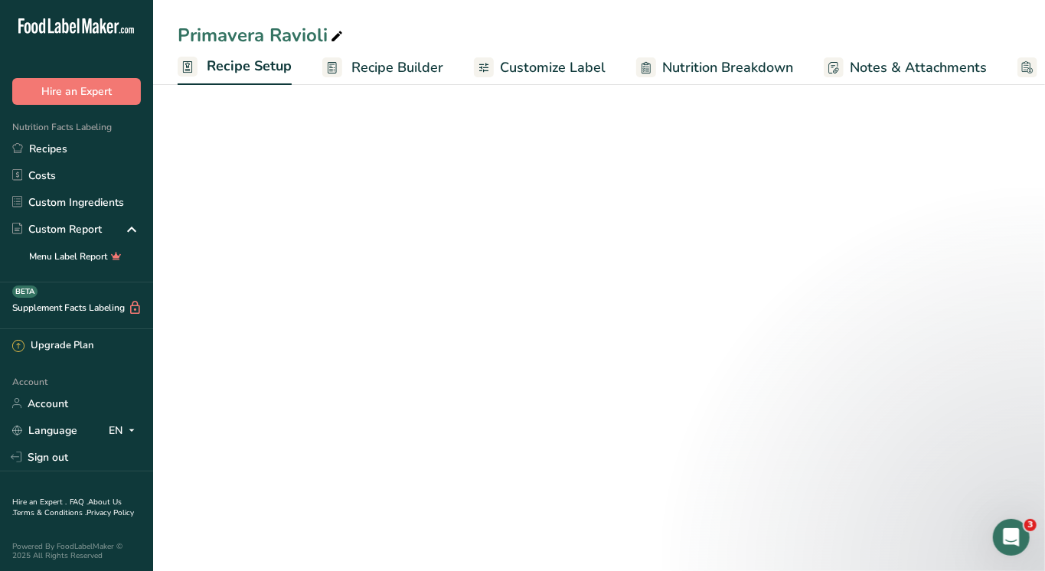
scroll to position [0, 5]
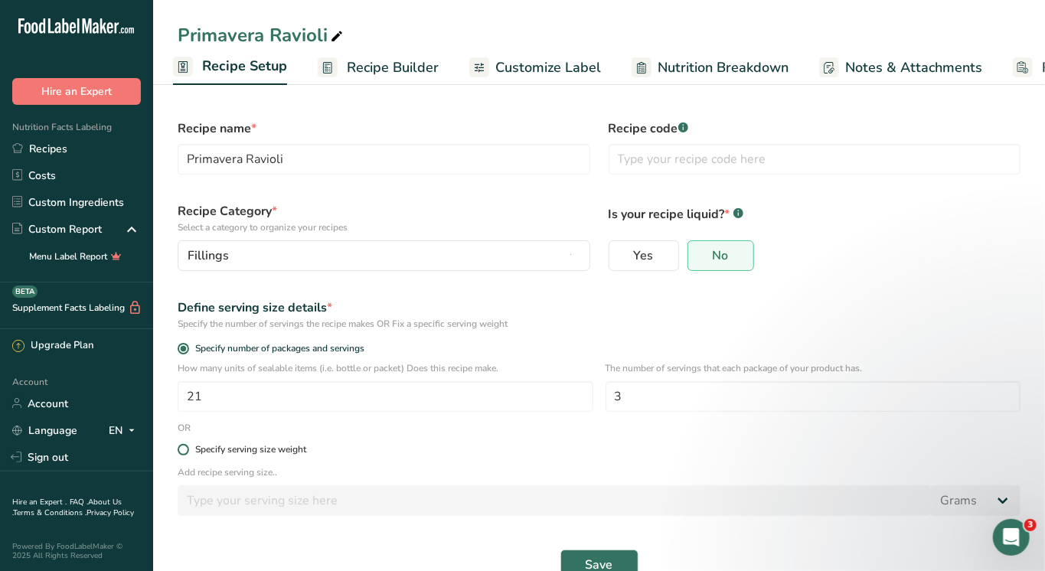
click at [178, 447] on span at bounding box center [183, 449] width 11 height 11
click at [178, 447] on input "Specify serving size weight" at bounding box center [183, 450] width 10 height 10
radio input "true"
radio input "false"
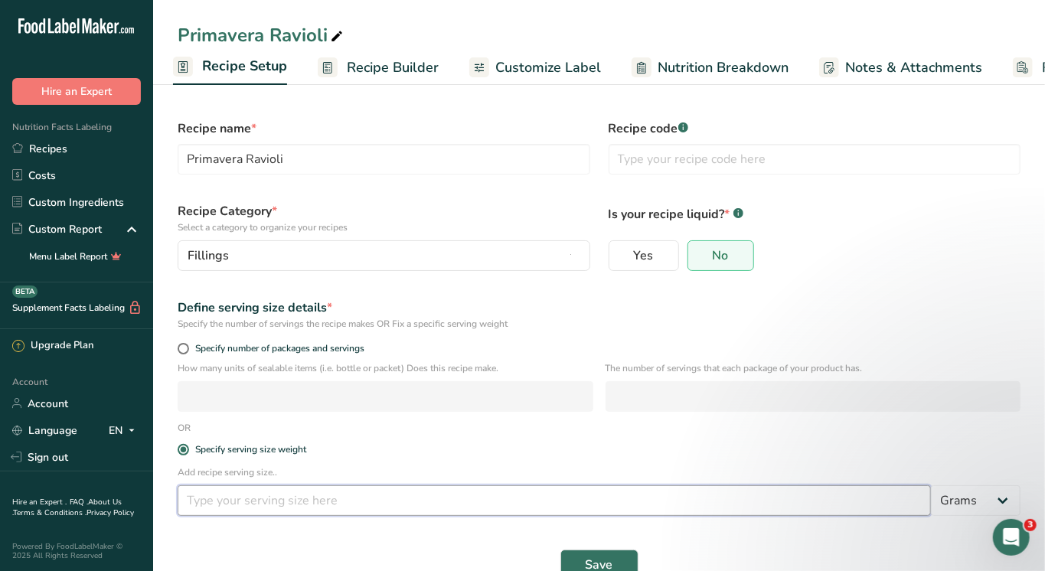
click at [224, 499] on input "number" at bounding box center [555, 501] width 754 height 31
type input "116"
click at [595, 561] on span "Save" at bounding box center [600, 565] width 28 height 18
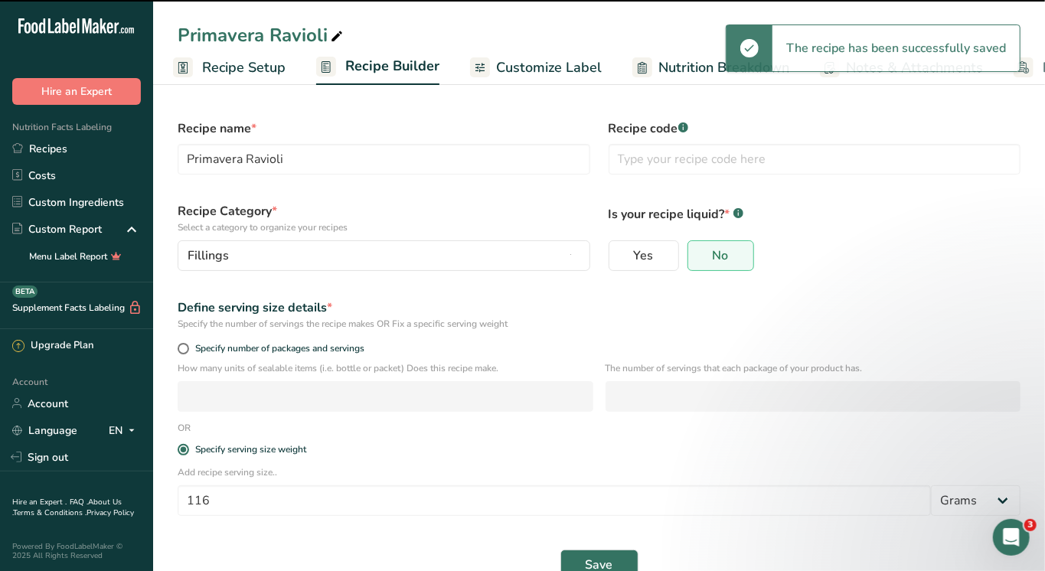
scroll to position [0, 119]
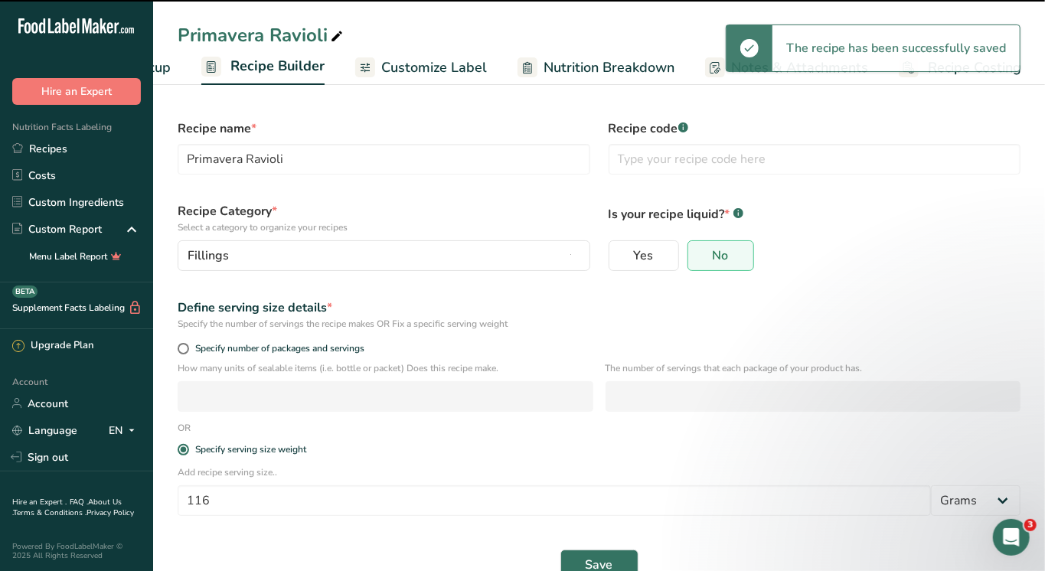
click at [957, 56] on div "The recipe has been successfully saved" at bounding box center [896, 48] width 247 height 46
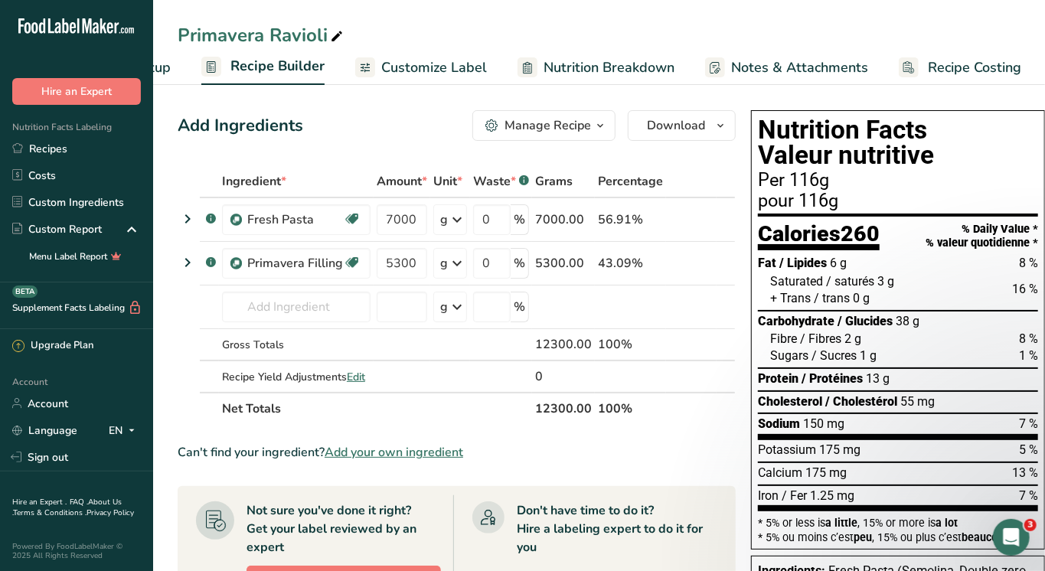
click at [965, 61] on span "Recipe Costing" at bounding box center [974, 67] width 93 height 21
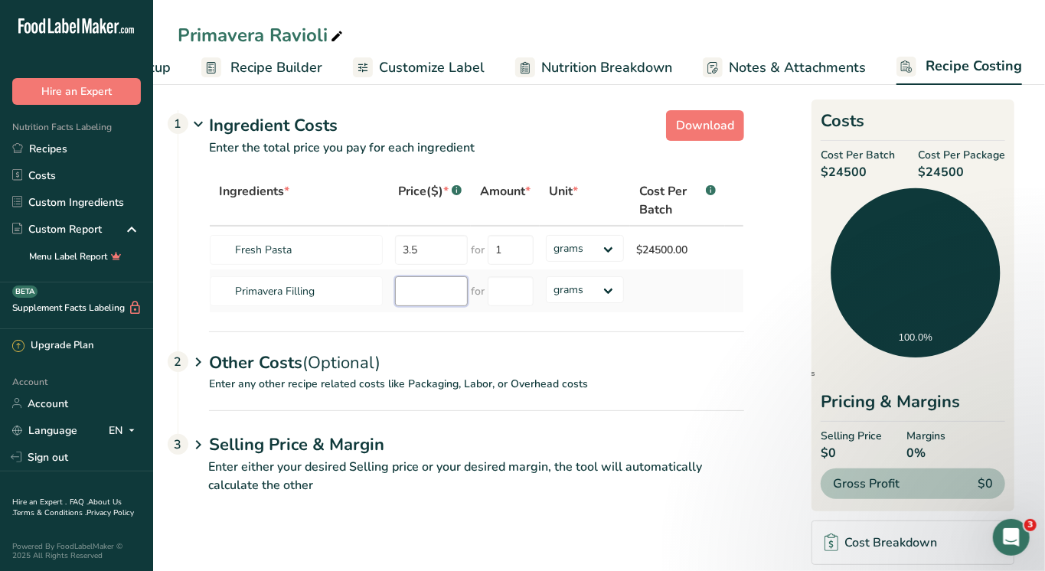
click at [442, 286] on input "number" at bounding box center [431, 291] width 73 height 30
type input "50"
type input "5300"
click at [515, 244] on input "1" at bounding box center [511, 250] width 46 height 30
type input "3500"
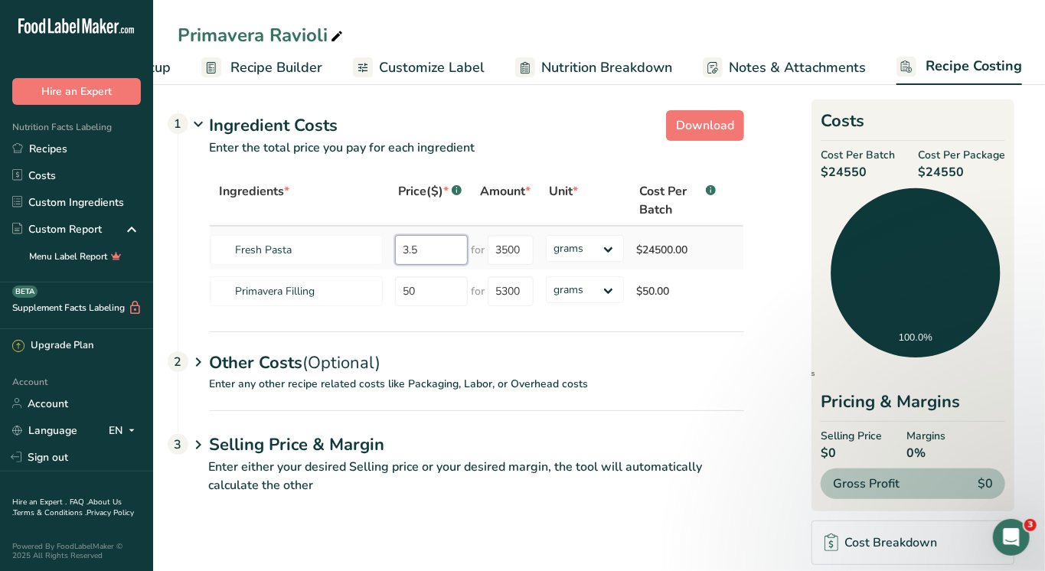
click at [453, 253] on div "Ingredients * Price($) * .a-a{fill:#347362;}.b-a{fill:#fff;} Amount * Unit * Co…" at bounding box center [476, 244] width 535 height 138
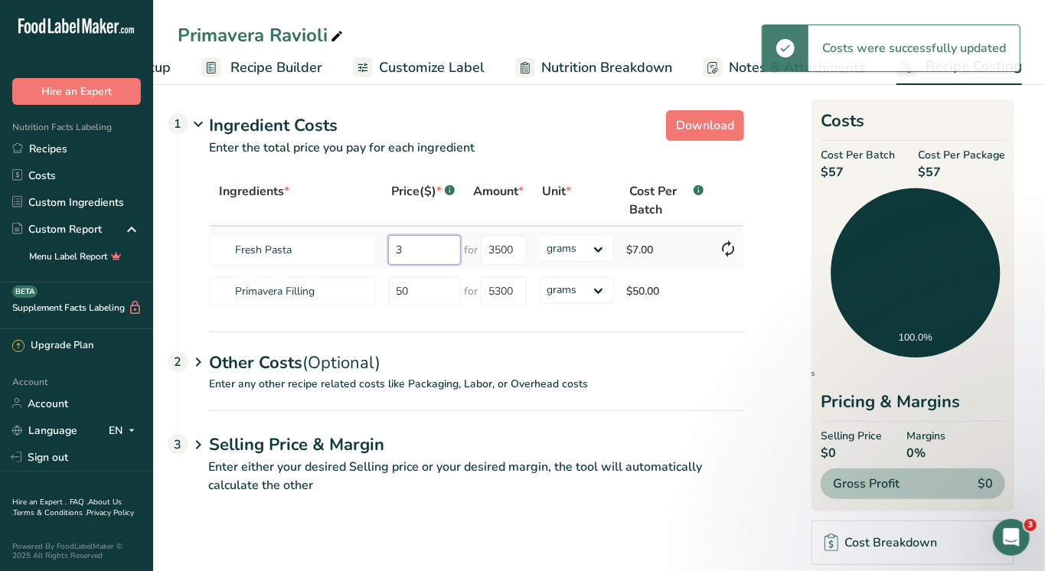
type input "3.5"
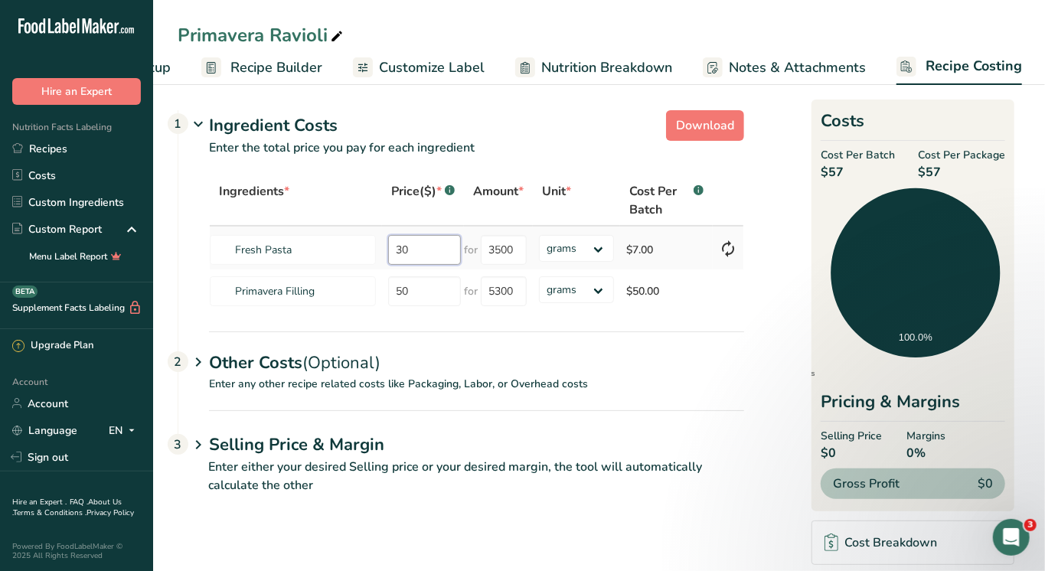
type input "30"
click at [296, 57] on span "Recipe Builder" at bounding box center [277, 67] width 92 height 21
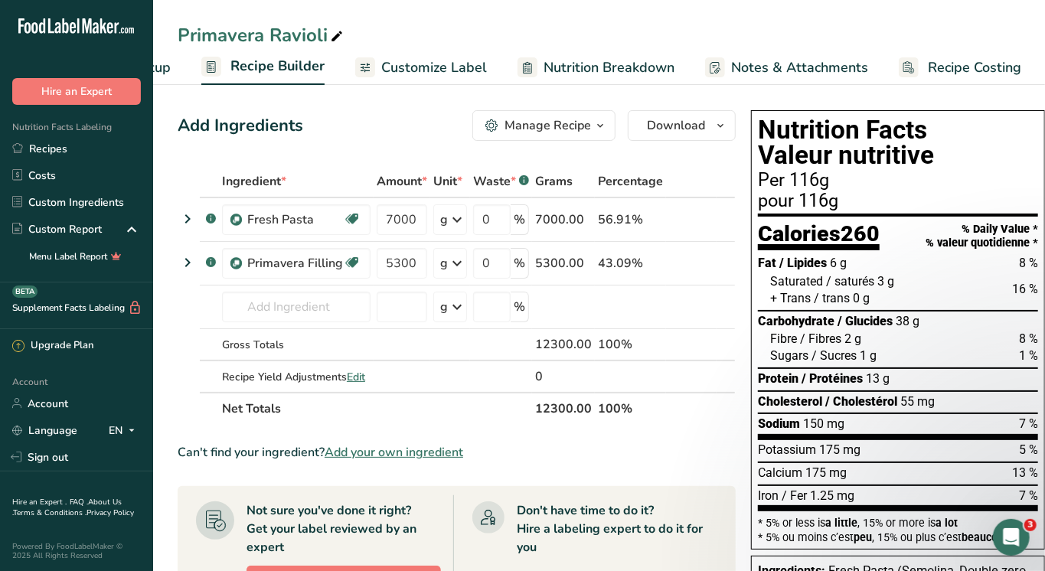
click at [600, 120] on icon "button" at bounding box center [600, 125] width 12 height 19
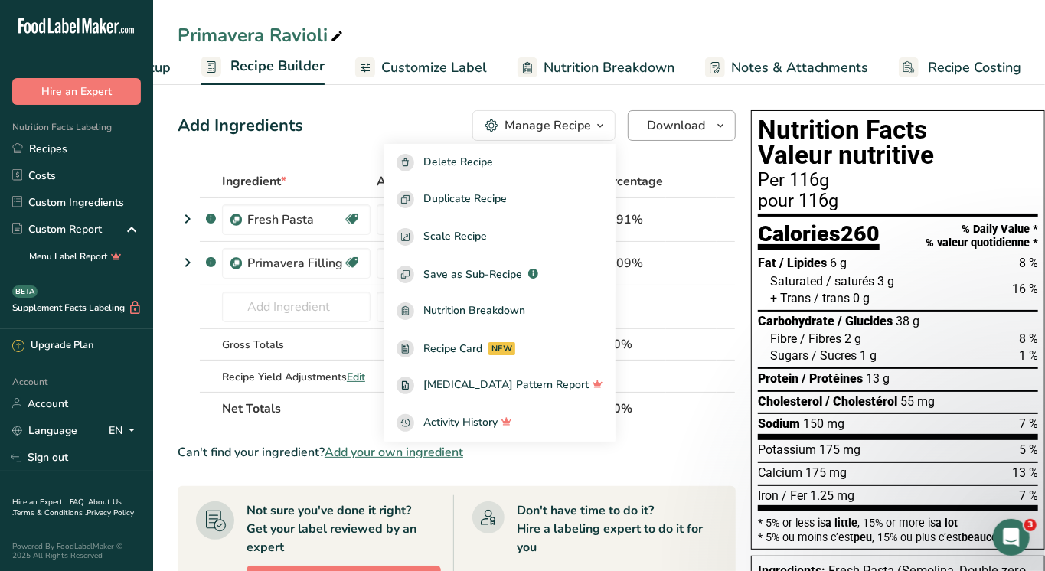
click at [711, 126] on span "button" at bounding box center [720, 125] width 18 height 18
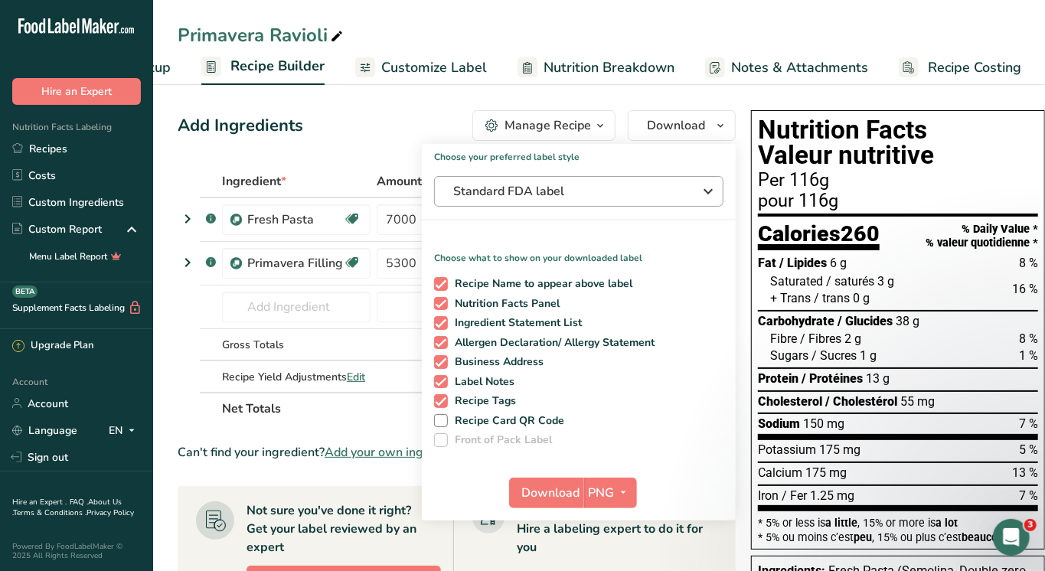
click at [525, 203] on button "Standard FDA label" at bounding box center [578, 191] width 289 height 31
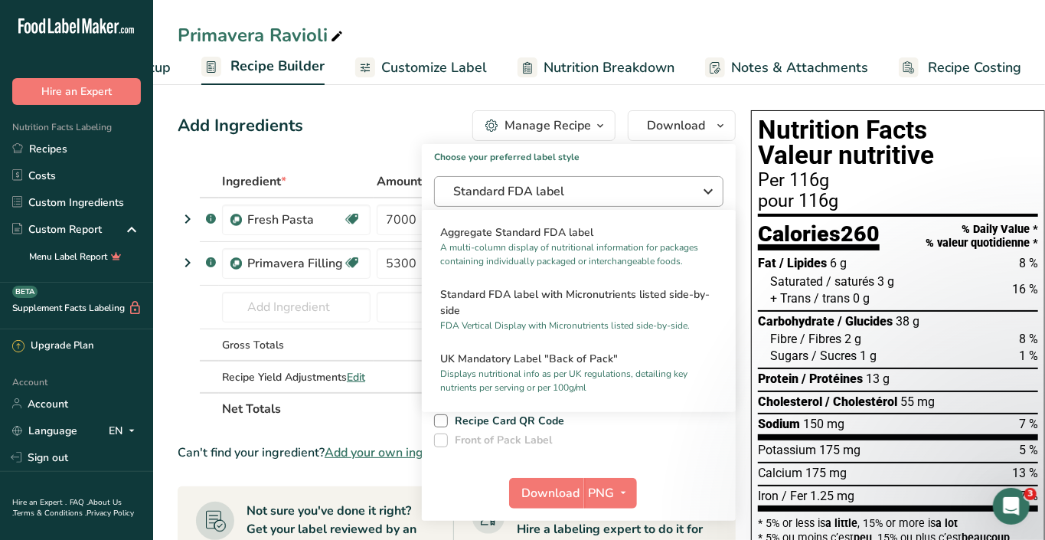
scroll to position [516, 0]
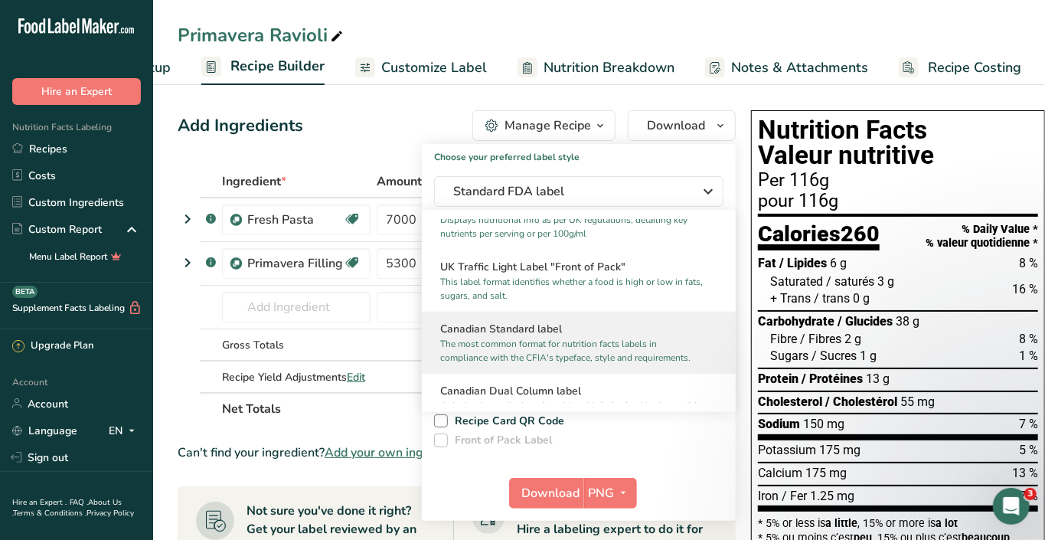
click at [544, 337] on p "The most common format for nutrition facts labels in compliance with the CFIA's…" at bounding box center [571, 351] width 263 height 28
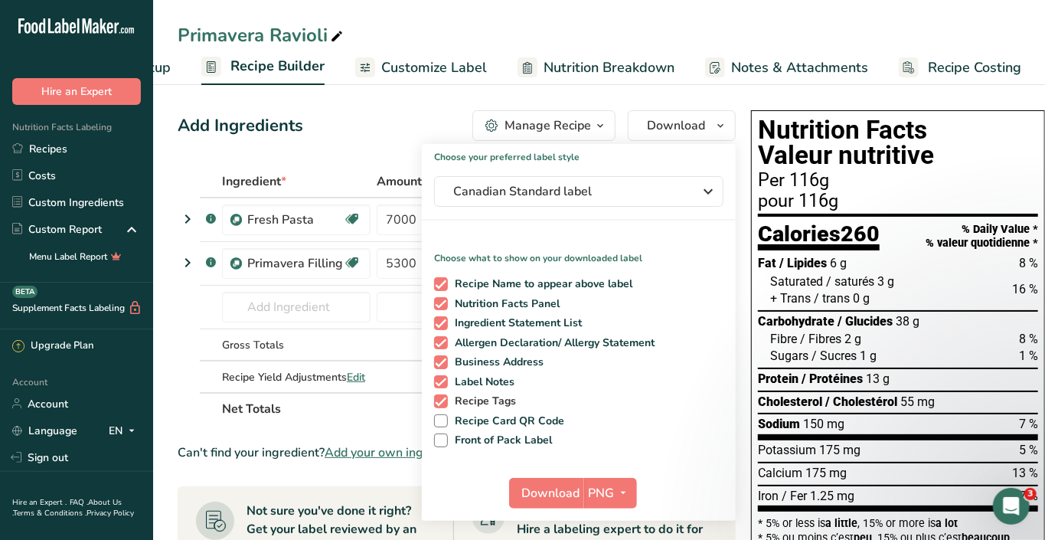
click at [434, 404] on span at bounding box center [441, 401] width 14 height 14
click at [434, 404] on input "Recipe Tags" at bounding box center [439, 401] width 10 height 10
checkbox input "false"
click at [438, 377] on span at bounding box center [441, 382] width 14 height 14
click at [438, 377] on input "Label Notes" at bounding box center [439, 382] width 10 height 10
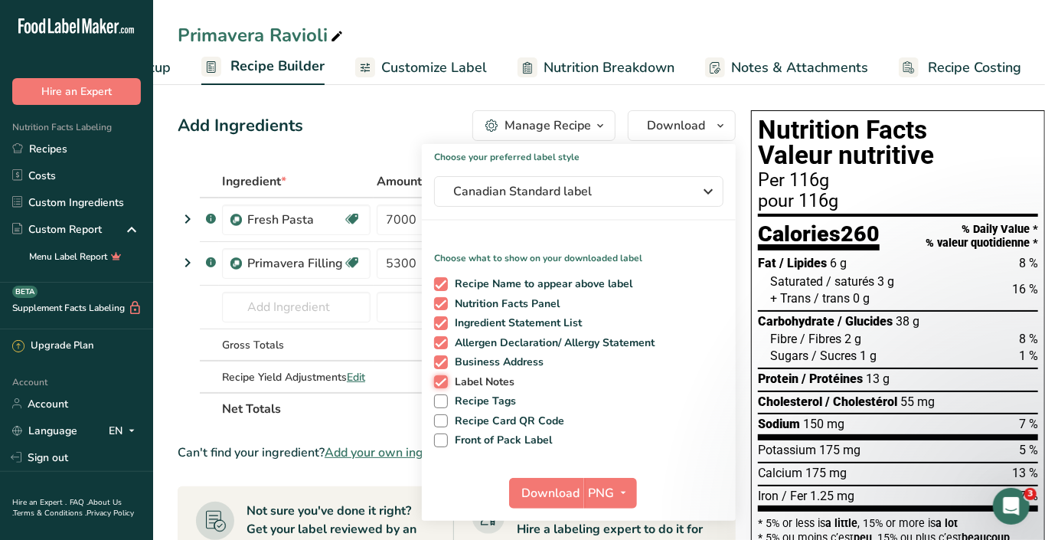
checkbox input "false"
click at [438, 357] on span at bounding box center [441, 362] width 14 height 14
click at [438, 357] on input "Business Address" at bounding box center [439, 362] width 10 height 10
checkbox input "false"
click at [615, 484] on span "button" at bounding box center [624, 493] width 18 height 18
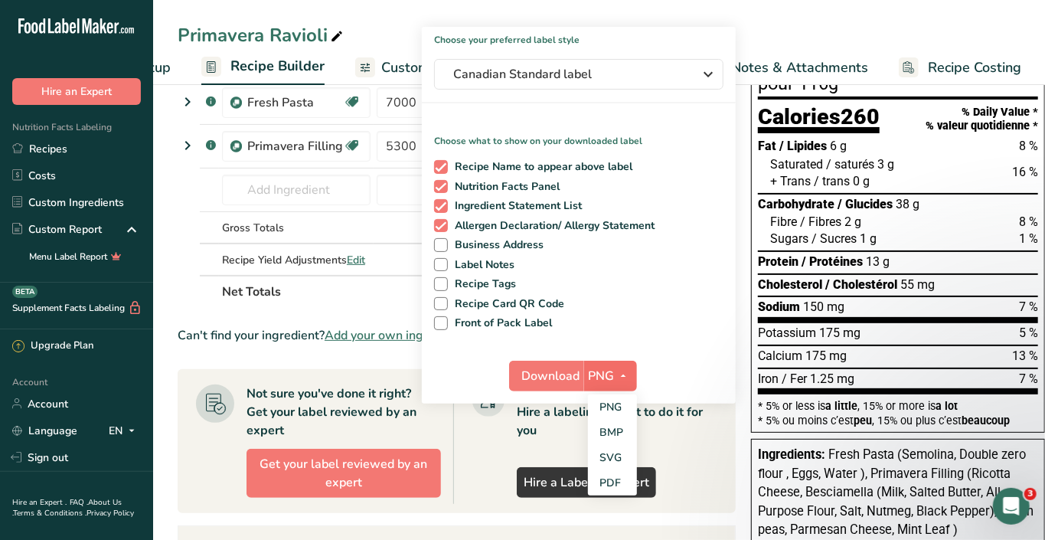
scroll to position [118, 0]
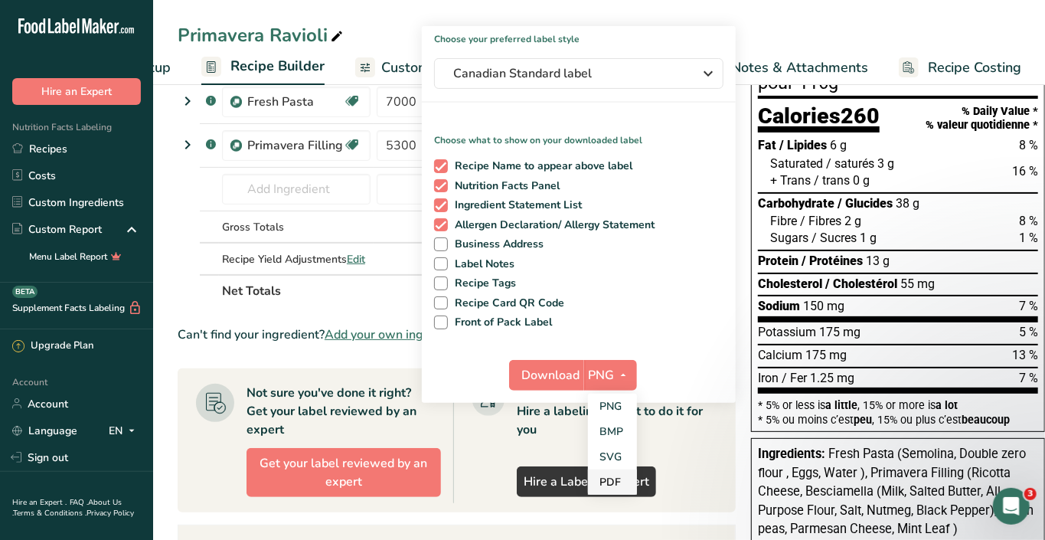
click at [608, 469] on link "PDF" at bounding box center [612, 481] width 49 height 25
click at [561, 361] on button "Download" at bounding box center [547, 375] width 75 height 31
click at [405, 0] on html ".a-20{fill:#fff;} Hire an Expert Nutrition Facts Labeling Recipes Costs Custom …" at bounding box center [522, 388] width 1045 height 1013
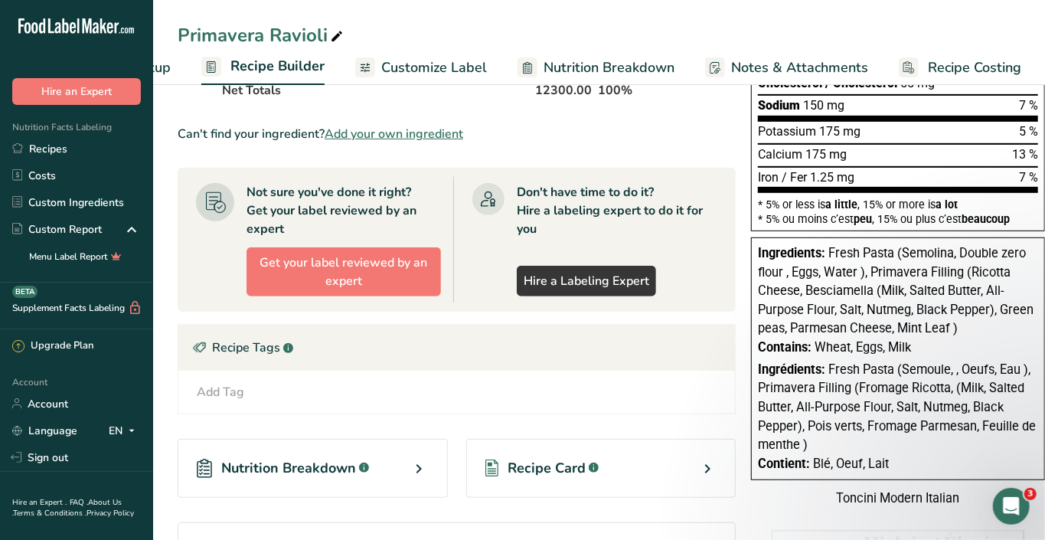
scroll to position [338, 0]
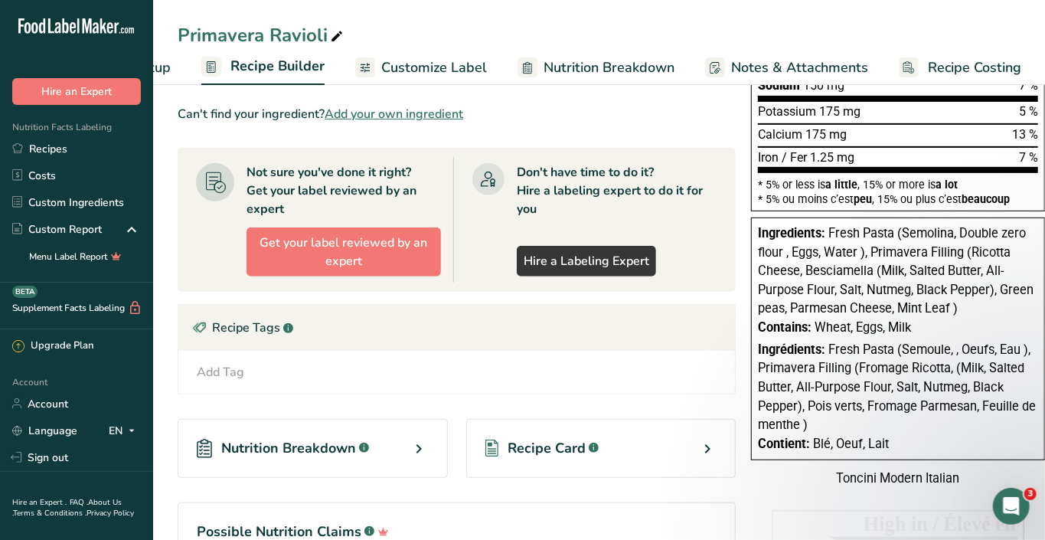
click at [966, 342] on span "Fresh Pasta (Semoule, , Oeufs, Eau ), Primavera Filling (Fromage Ricotta, (Milk…" at bounding box center [897, 387] width 278 height 90
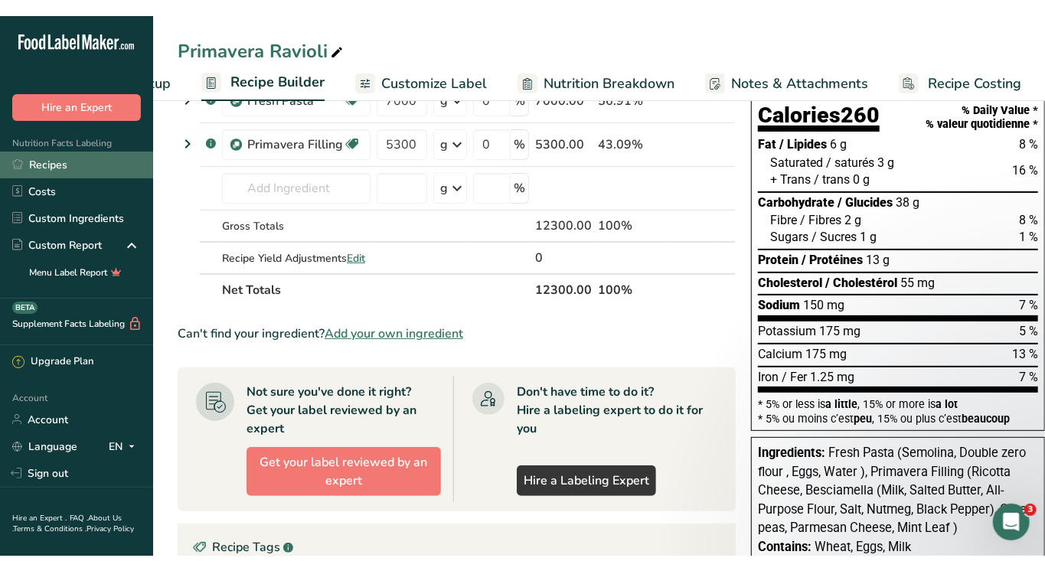
scroll to position [0, 0]
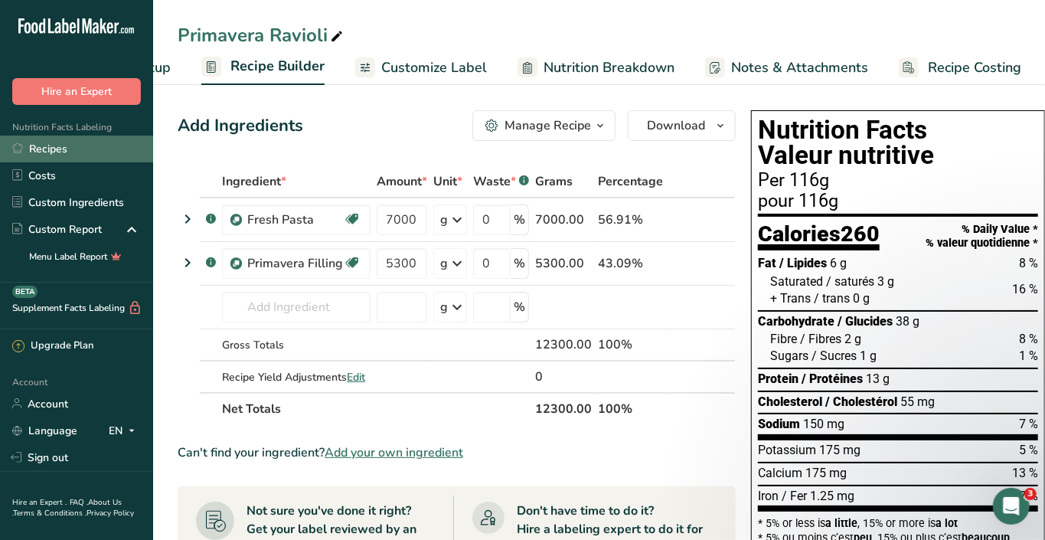
click at [38, 150] on link "Recipes" at bounding box center [76, 149] width 153 height 27
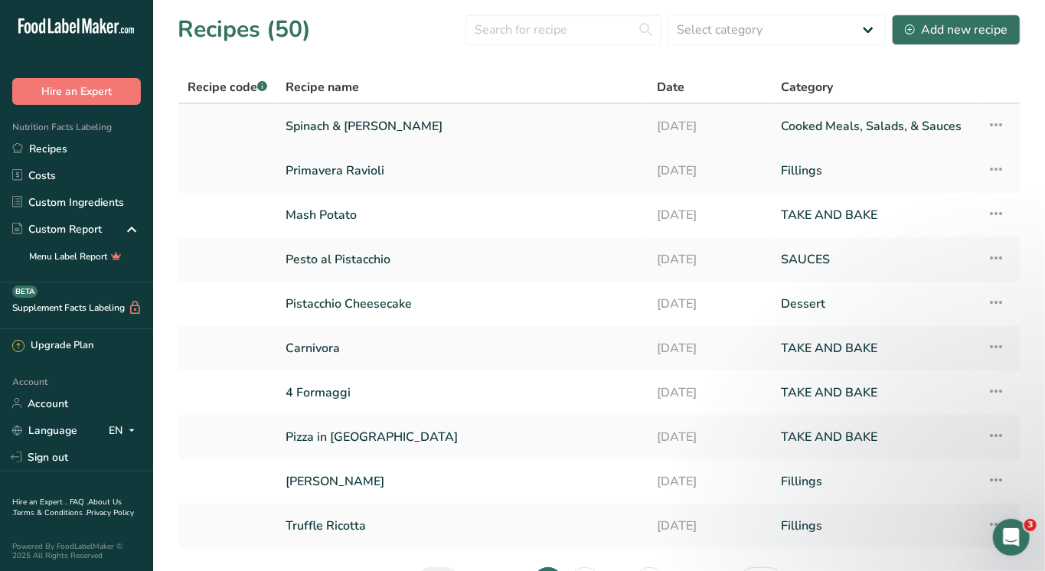
click at [369, 118] on link "Spinach & [PERSON_NAME]" at bounding box center [462, 126] width 353 height 32
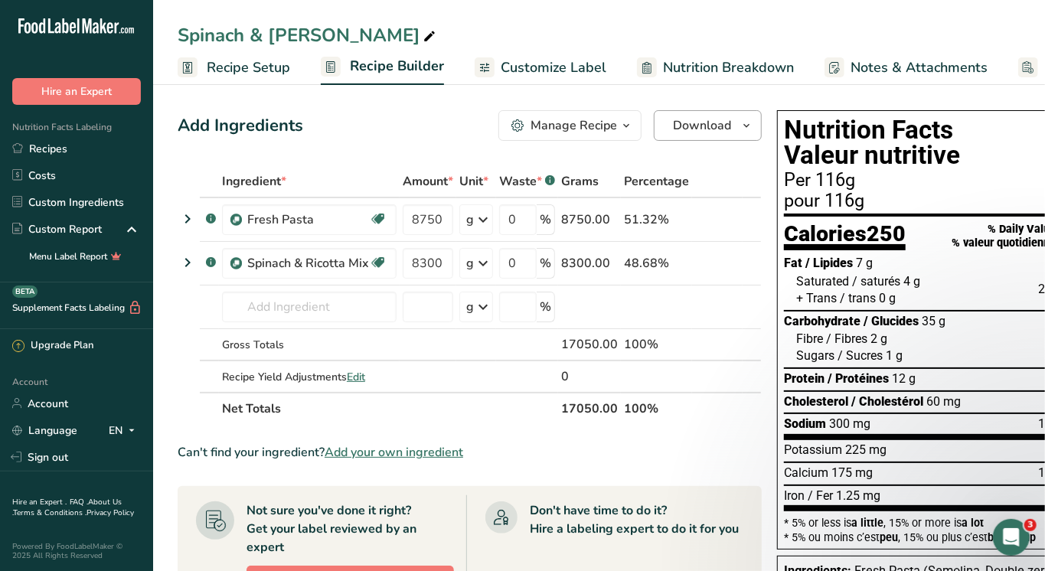
click at [737, 126] on span "button" at bounding box center [746, 125] width 18 height 18
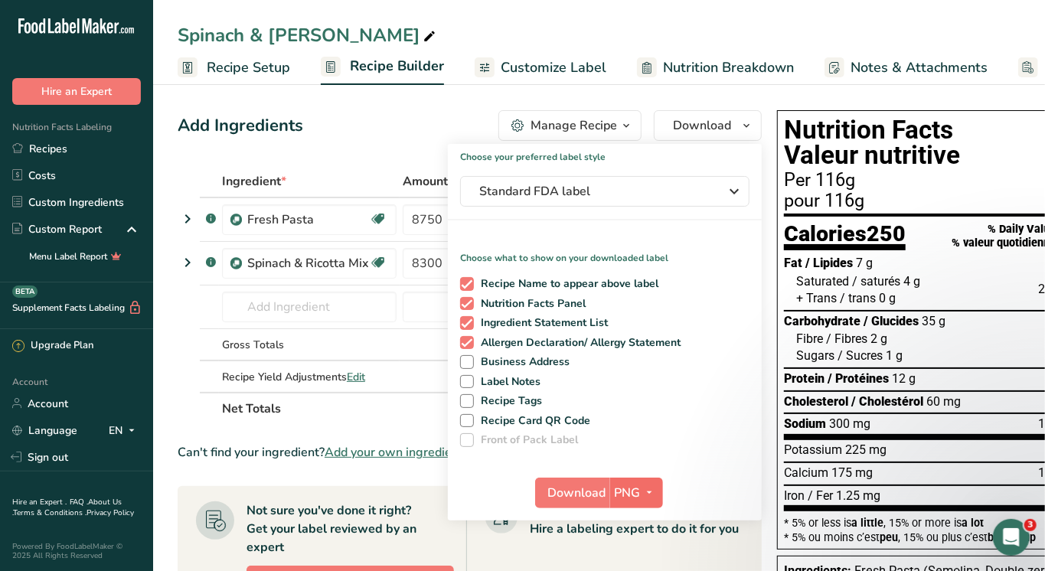
click at [646, 495] on icon "button" at bounding box center [650, 492] width 12 height 19
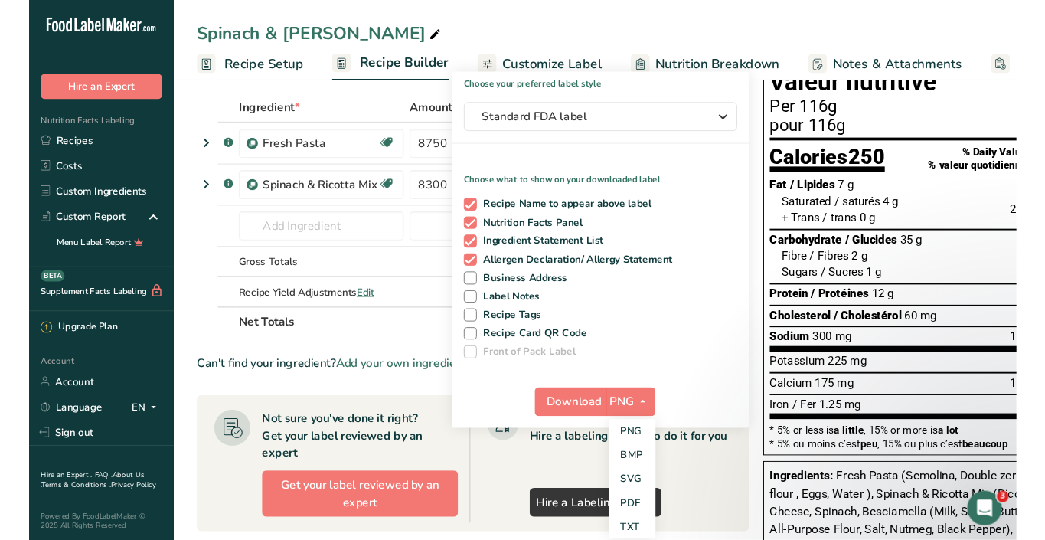
scroll to position [123, 0]
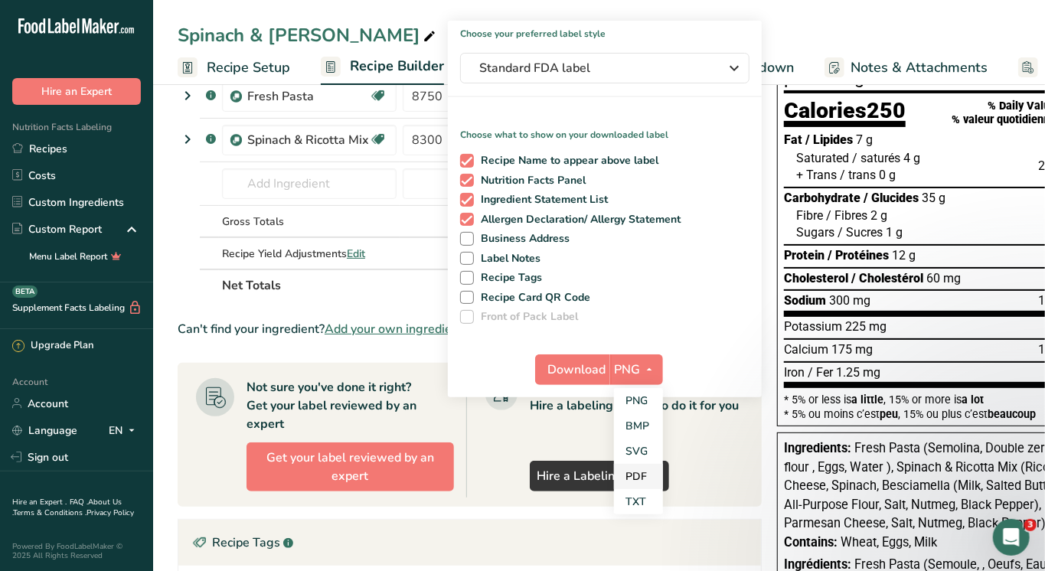
click at [639, 470] on link "PDF" at bounding box center [638, 476] width 49 height 25
click at [579, 361] on span "Download" at bounding box center [578, 370] width 58 height 18
click at [591, 76] on button "Standard FDA label" at bounding box center [604, 68] width 289 height 31
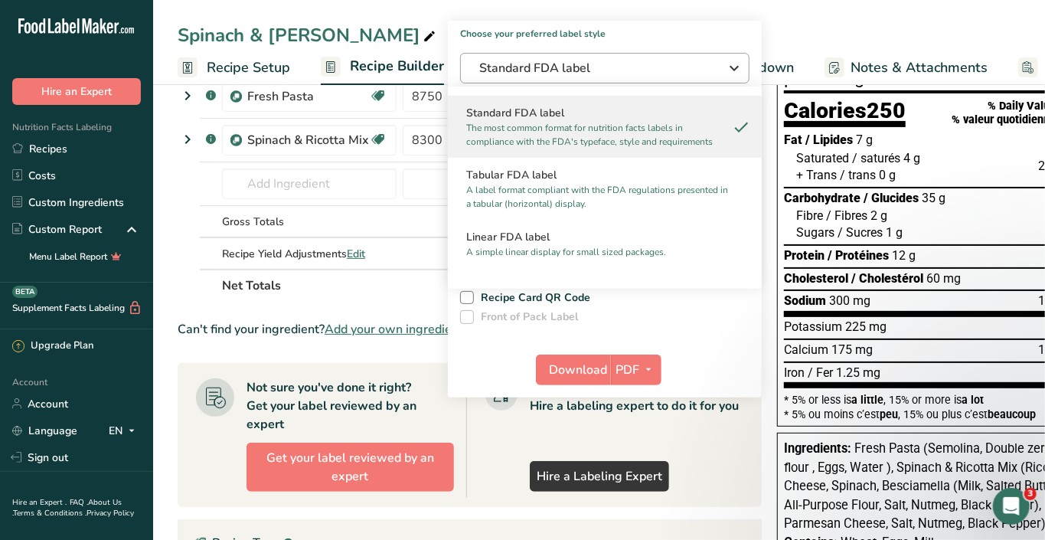
scroll to position [516, 0]
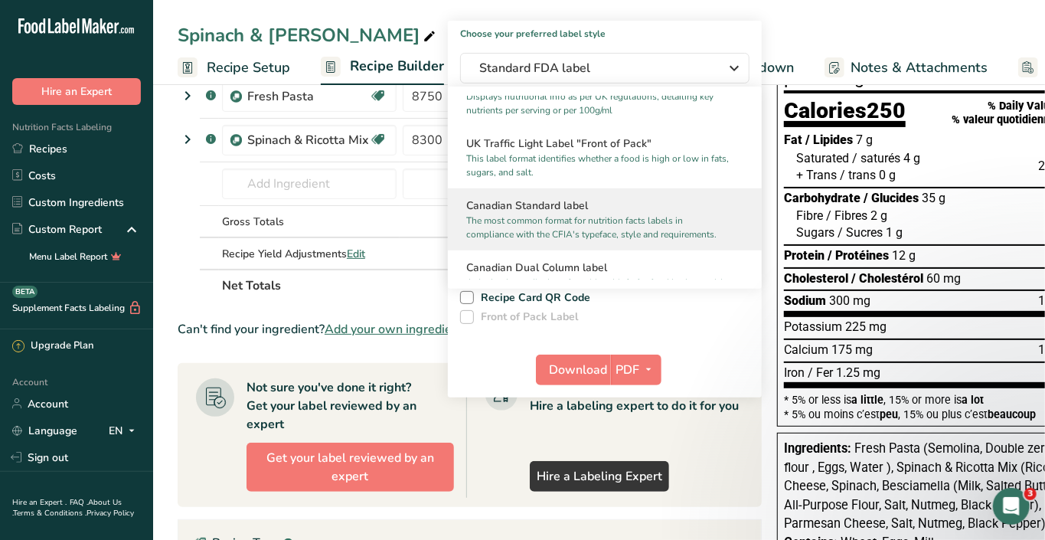
click at [535, 214] on p "The most common format for nutrition facts labels in compliance with the CFIA's…" at bounding box center [597, 228] width 263 height 28
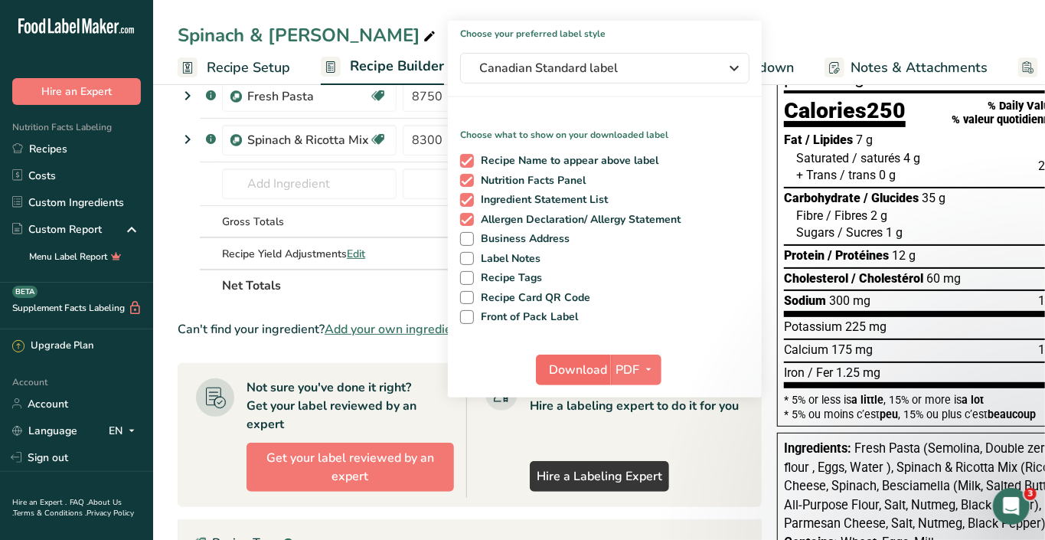
click at [599, 361] on span "Download" at bounding box center [578, 370] width 58 height 18
